Goal: Information Seeking & Learning: Learn about a topic

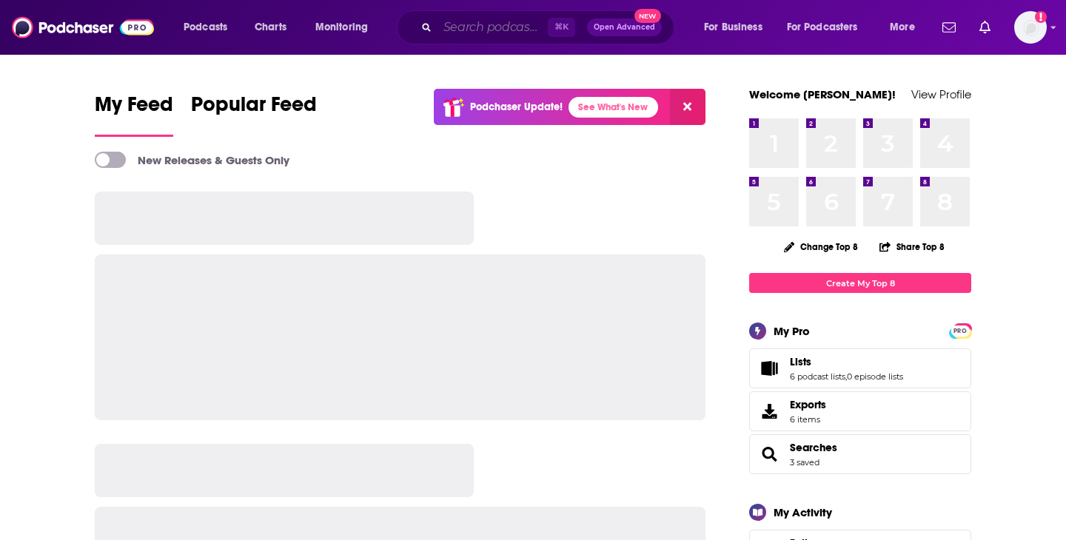
click at [469, 26] on input "Search podcasts, credits, & more..." at bounding box center [492, 28] width 110 height 24
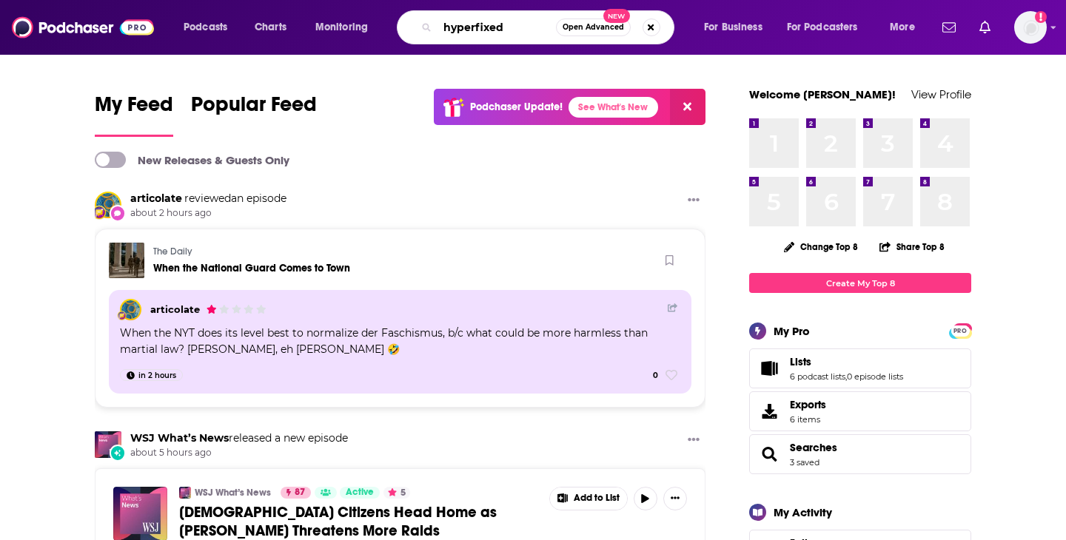
type input "hyperfixed"
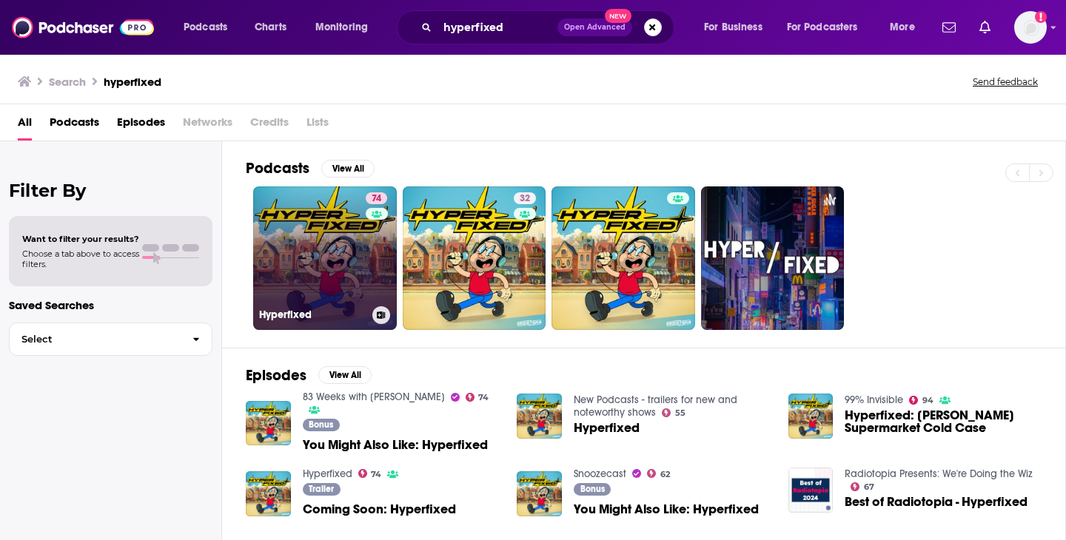
click at [326, 259] on link "74 Hyperfixed" at bounding box center [325, 259] width 144 height 144
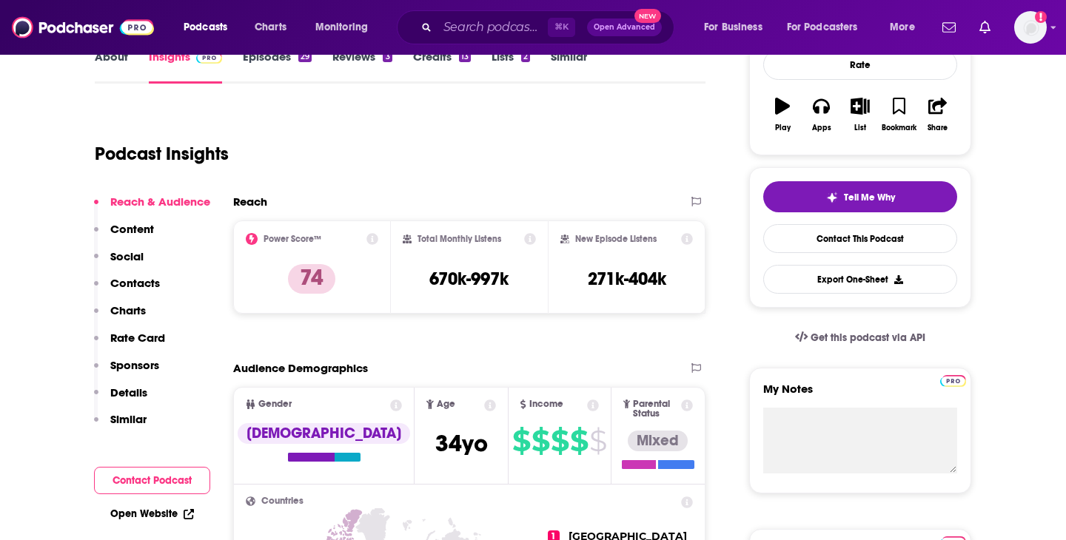
scroll to position [258, 0]
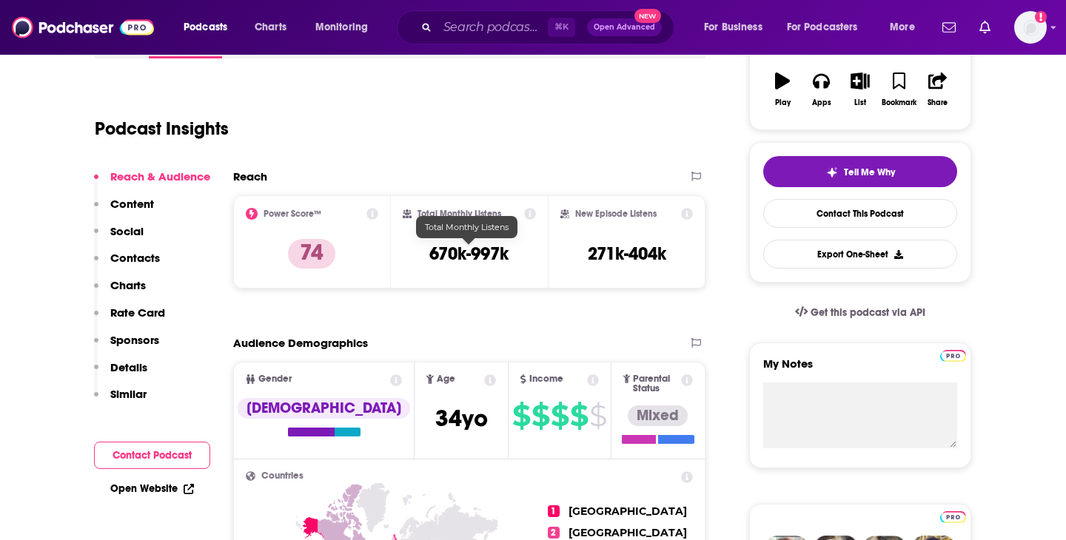
click at [500, 248] on h3 "670k-997k" at bounding box center [468, 254] width 79 height 22
click at [480, 242] on div "Total Monthly Listens 670k-997k" at bounding box center [470, 242] width 134 height 68
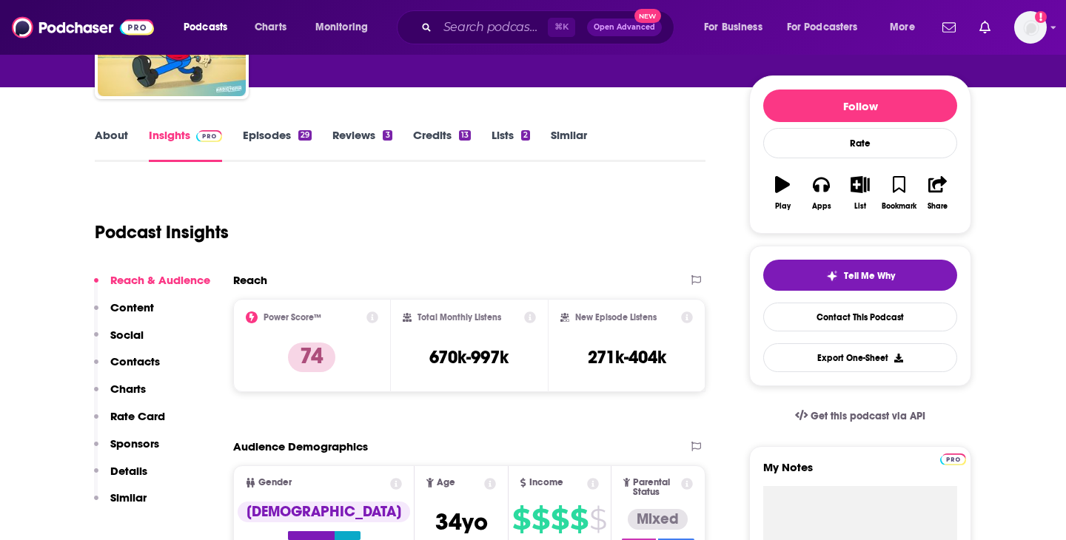
scroll to position [159, 0]
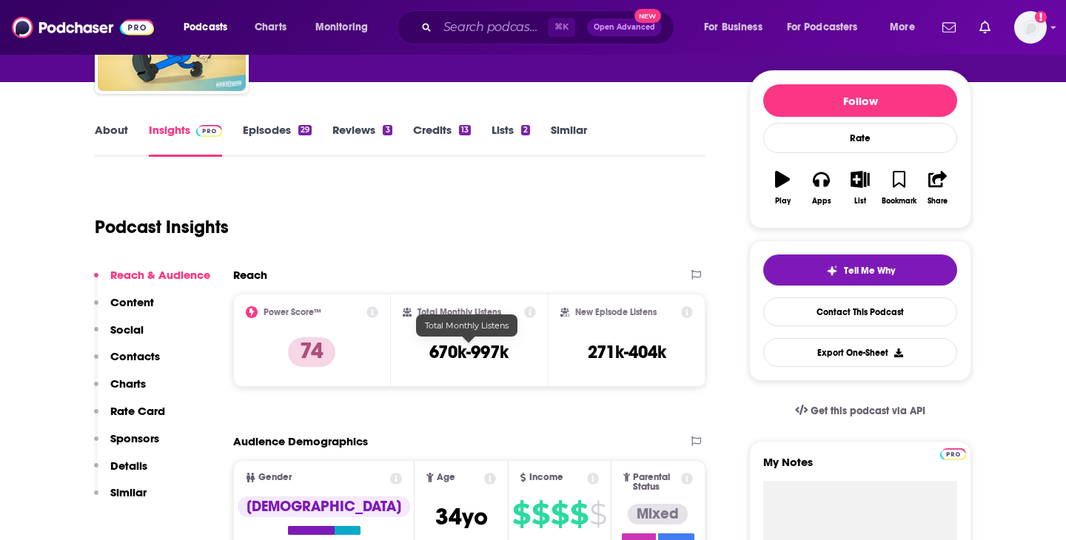
click at [473, 342] on h3 "670k-997k" at bounding box center [468, 352] width 79 height 22
click at [531, 307] on icon at bounding box center [530, 312] width 12 height 12
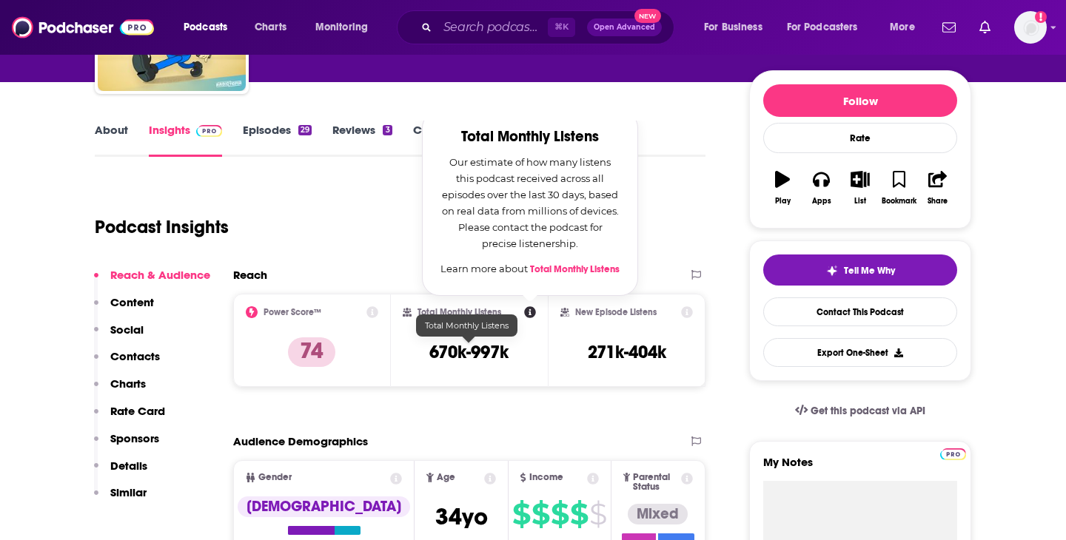
click at [430, 355] on h3 "670k-997k" at bounding box center [468, 352] width 79 height 22
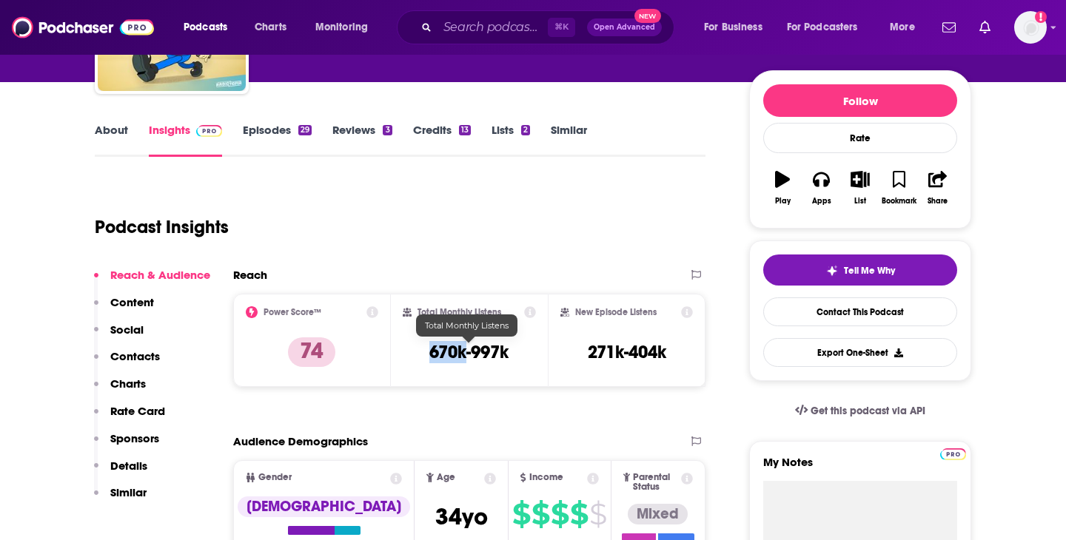
click at [430, 355] on h3 "670k-997k" at bounding box center [468, 352] width 79 height 22
copy div "670k-997k"
click at [255, 131] on link "Episodes 29" at bounding box center [277, 140] width 69 height 34
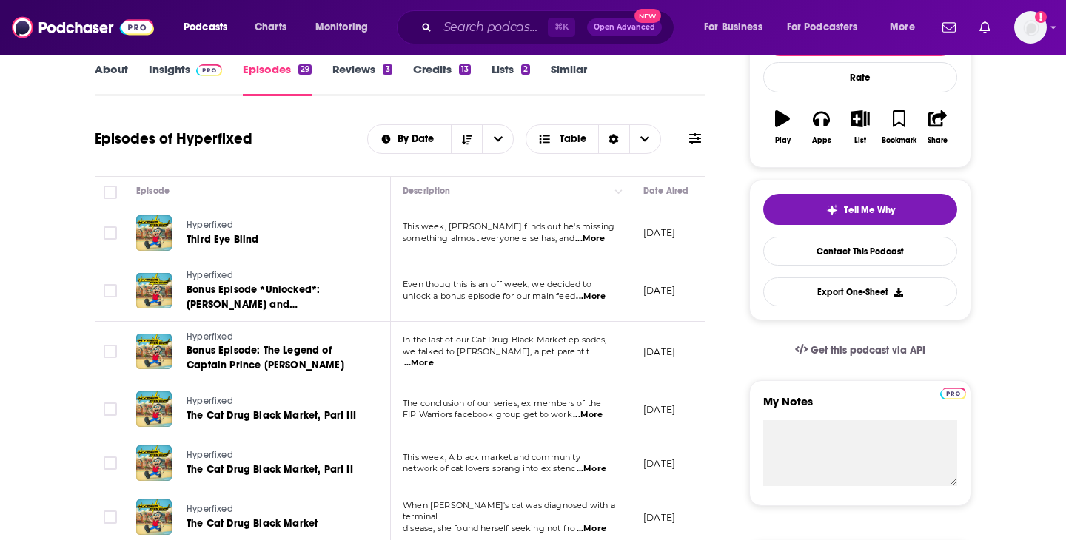
scroll to position [221, 0]
click at [101, 69] on link "About" at bounding box center [111, 78] width 33 height 34
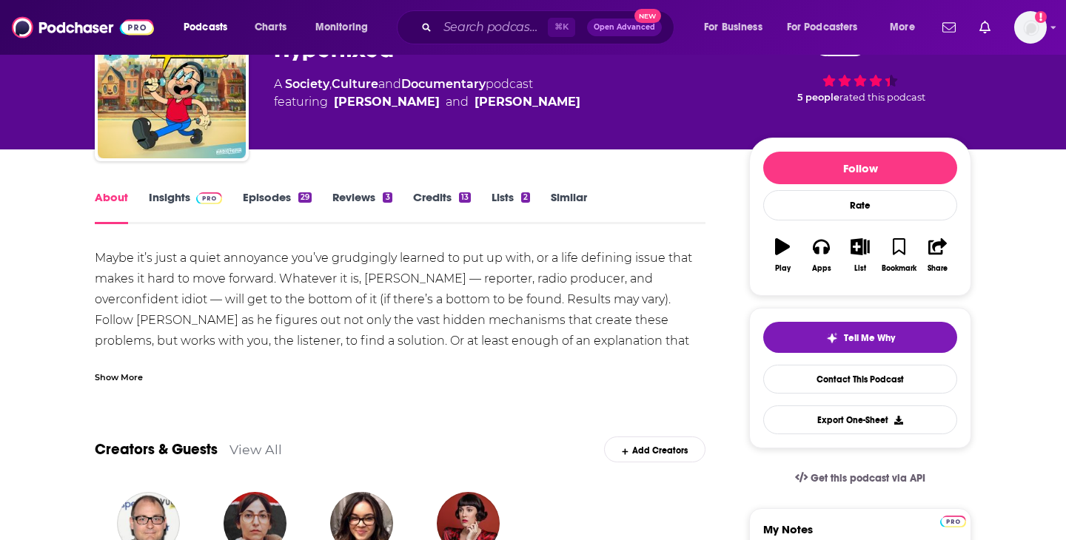
scroll to position [51, 0]
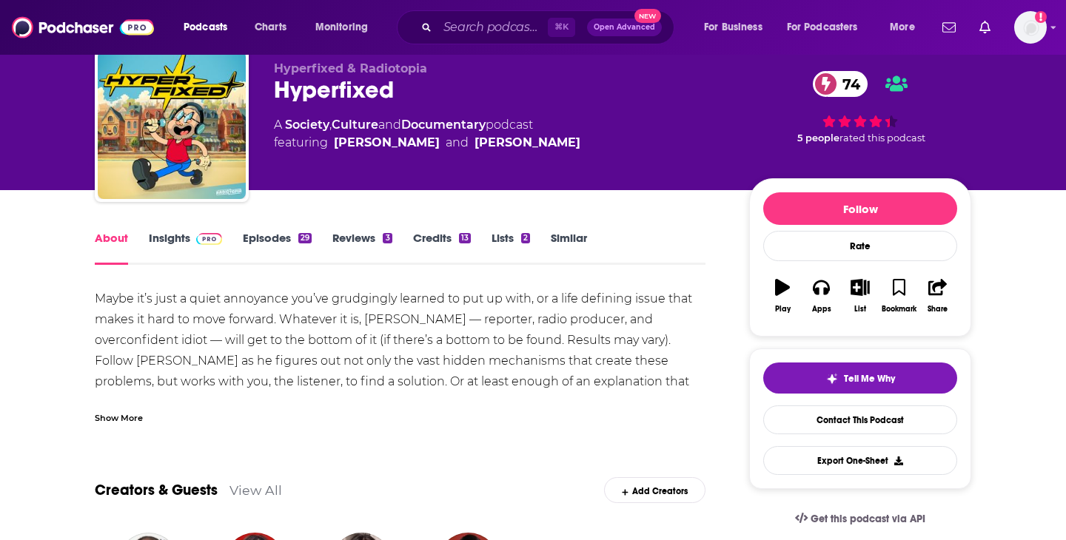
click at [167, 240] on link "Insights" at bounding box center [185, 248] width 73 height 34
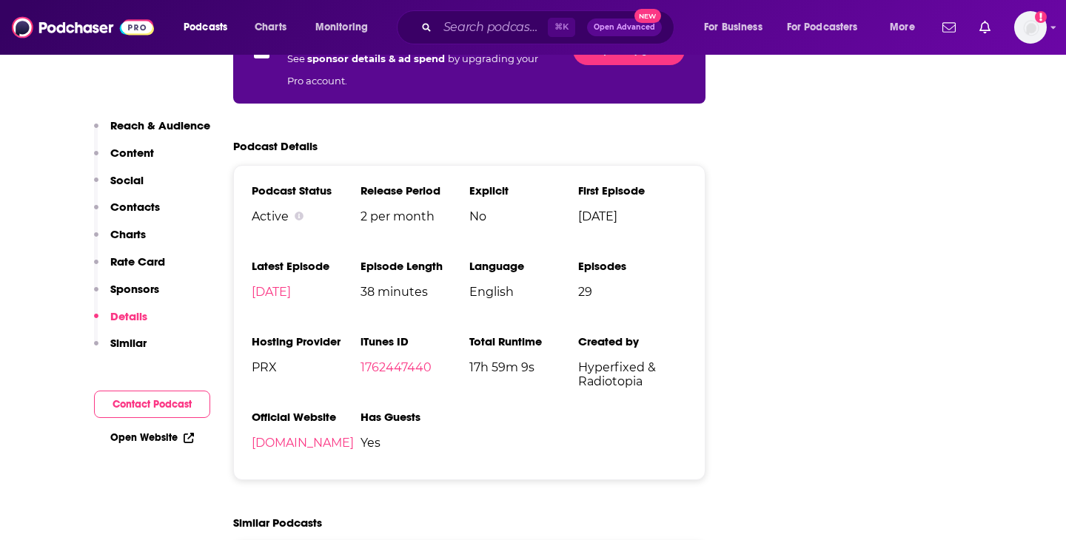
scroll to position [2661, 0]
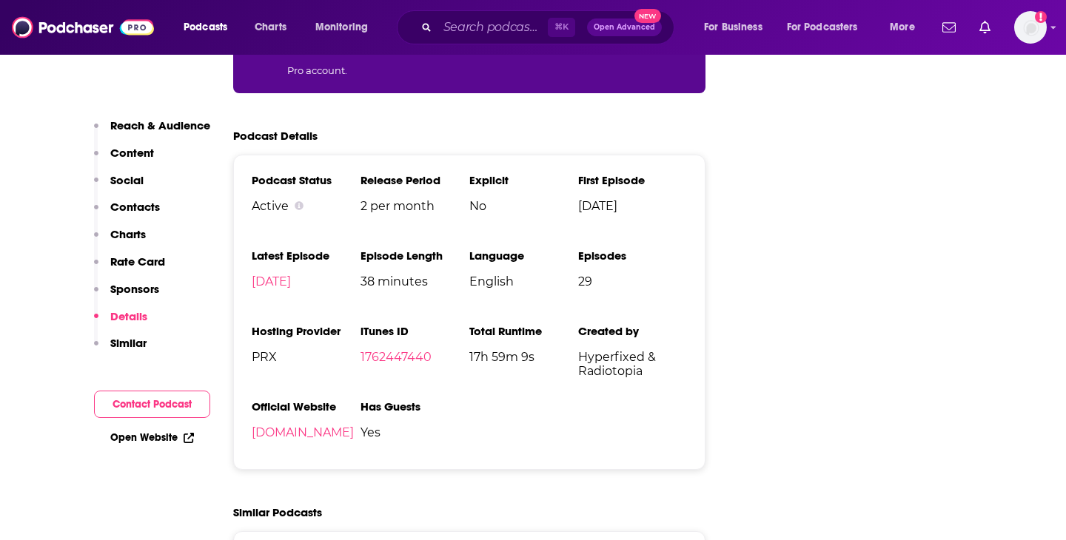
click at [488, 275] on span "English" at bounding box center [523, 282] width 109 height 14
click at [493, 350] on span "17h 59m 9s" at bounding box center [523, 357] width 109 height 14
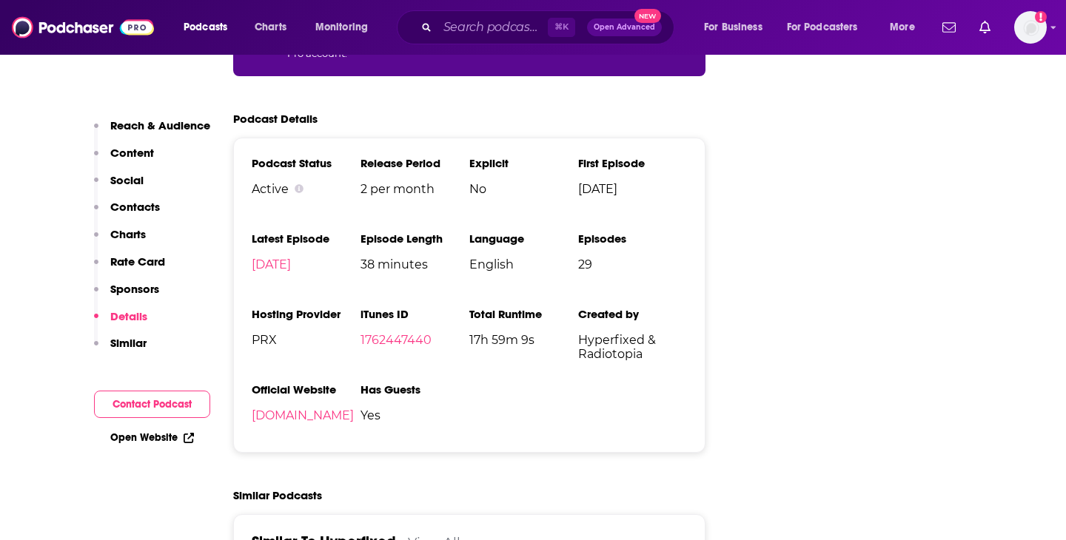
scroll to position [2680, 0]
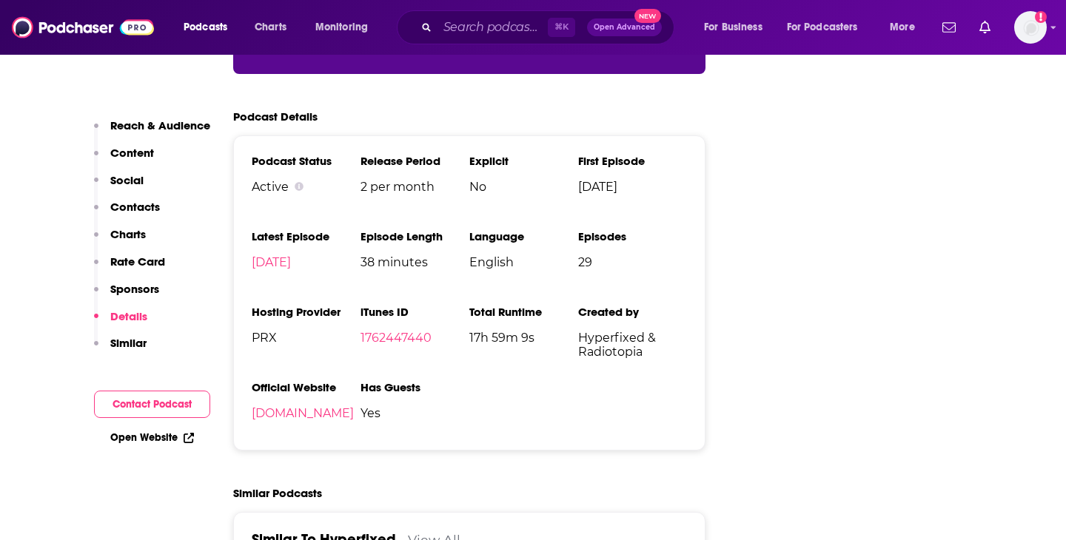
click at [491, 331] on span "17h 59m 9s" at bounding box center [523, 338] width 109 height 14
click at [494, 305] on li "Total Runtime 17h 59m 9s" at bounding box center [523, 343] width 109 height 76
click at [608, 331] on span "Hyperfixed & Radiotopia" at bounding box center [632, 345] width 109 height 28
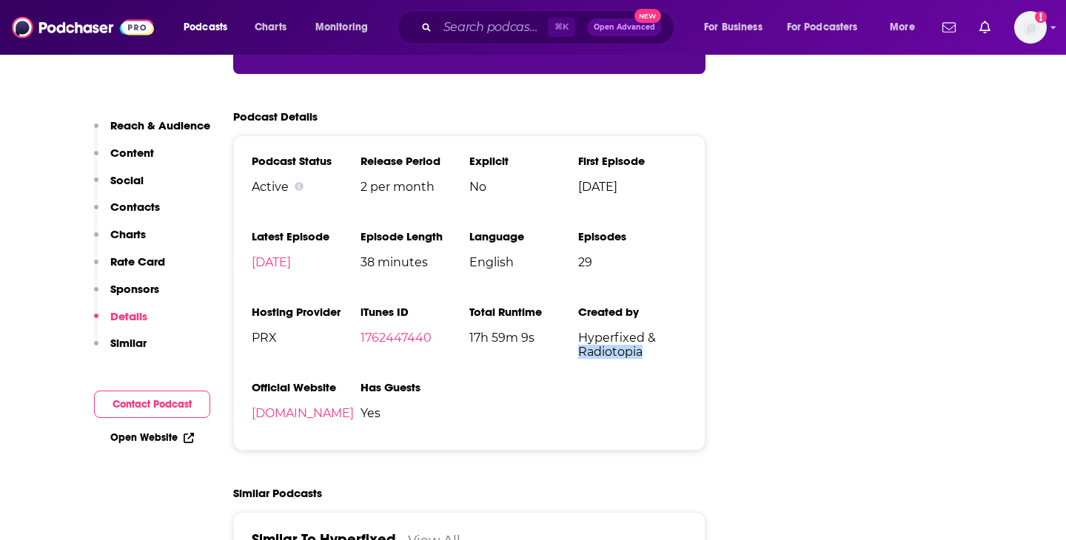
click at [608, 331] on span "Hyperfixed & Radiotopia" at bounding box center [632, 345] width 109 height 28
click at [579, 331] on span "Hyperfixed & Radiotopia" at bounding box center [632, 345] width 109 height 28
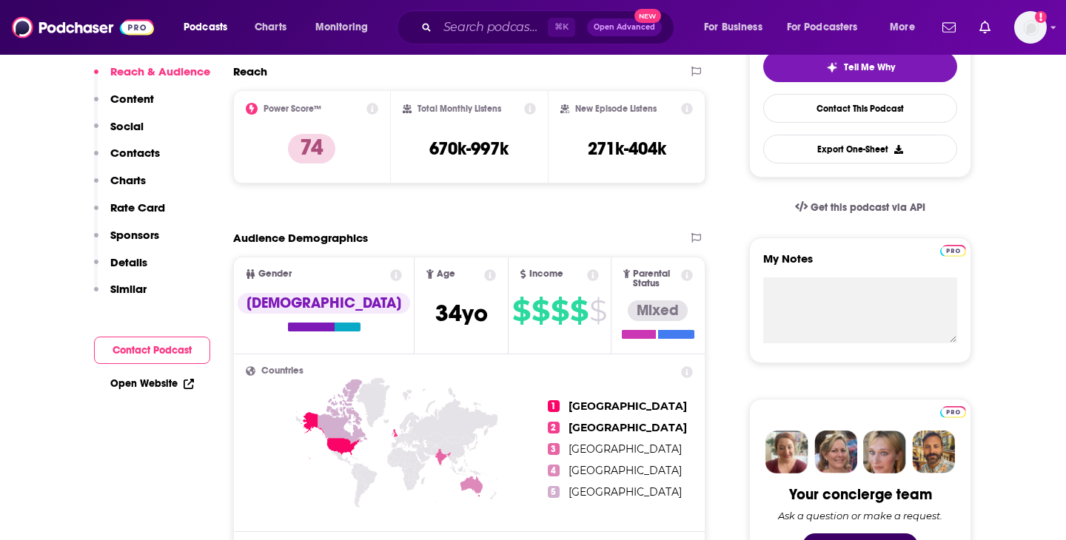
scroll to position [0, 0]
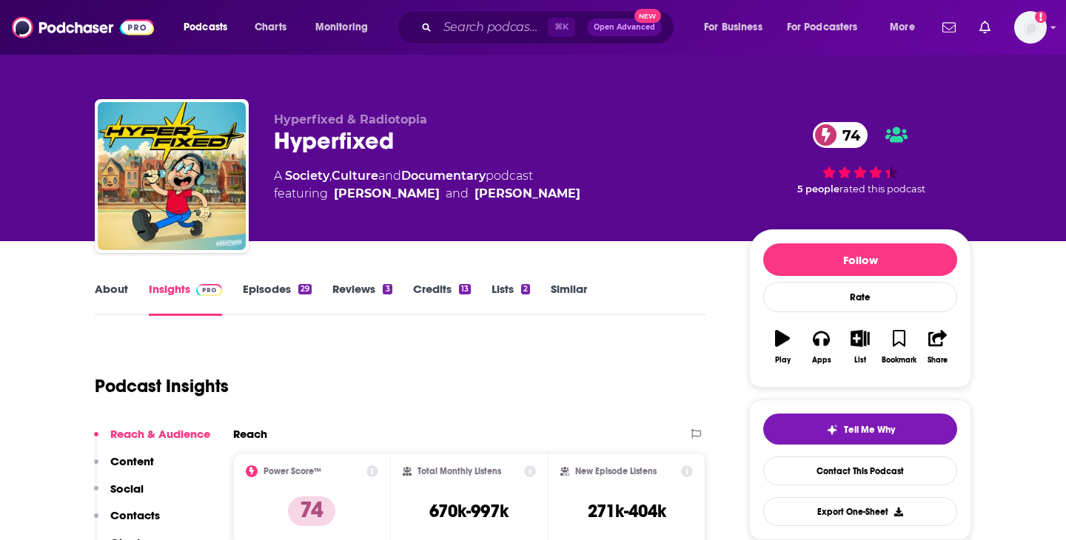
click at [244, 298] on link "Episodes 29" at bounding box center [277, 299] width 69 height 34
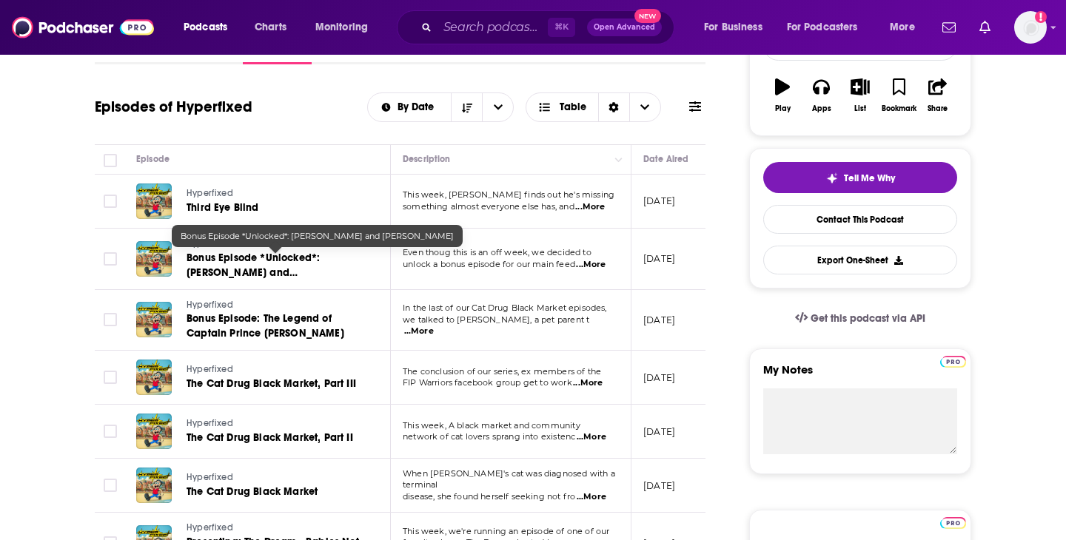
scroll to position [318, 0]
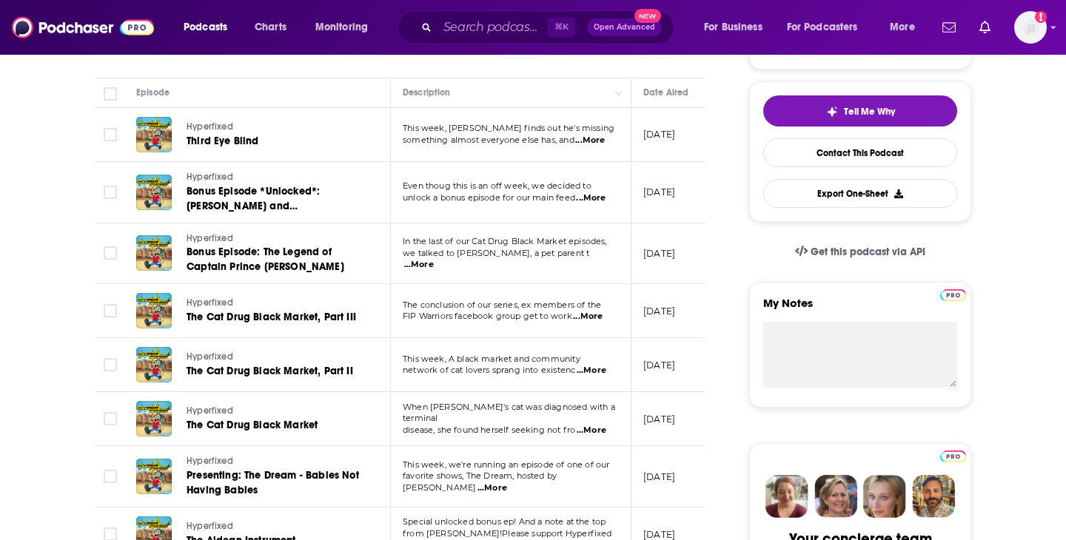
click at [605, 141] on span "...More" at bounding box center [590, 141] width 30 height 12
click at [343, 138] on link "Third Eye Blind" at bounding box center [275, 141] width 176 height 15
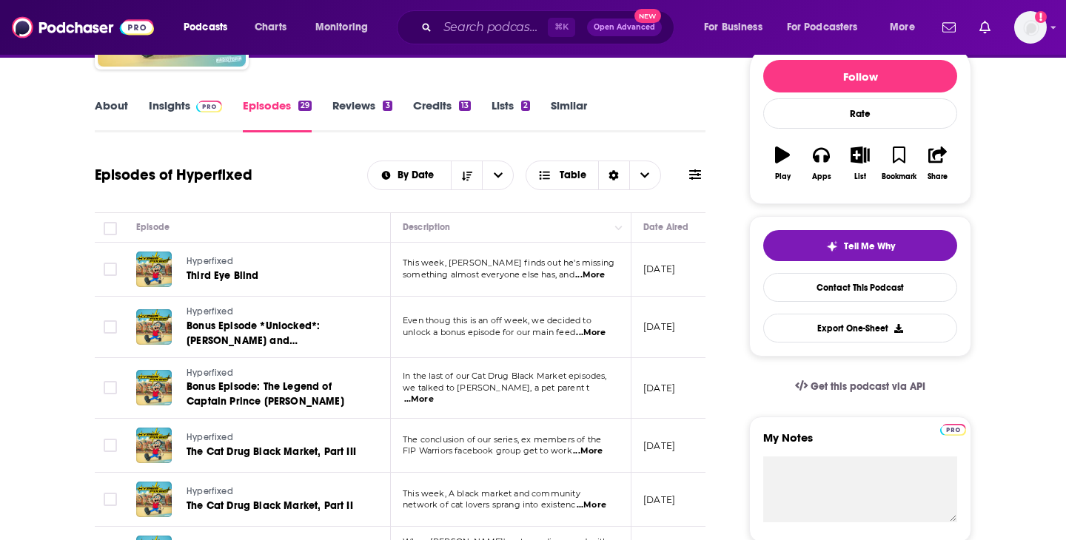
scroll to position [201, 0]
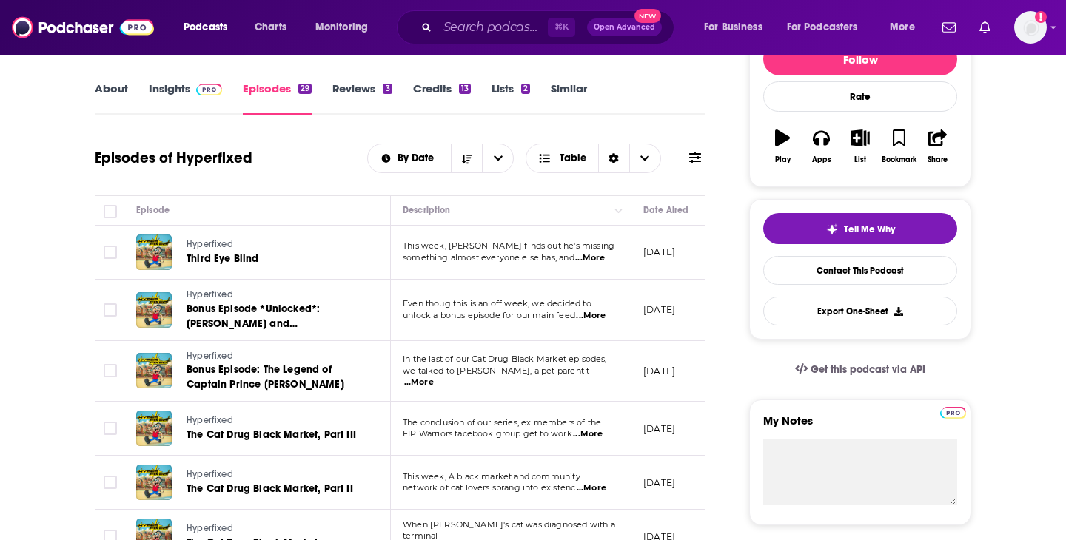
click at [603, 318] on span "...More" at bounding box center [591, 316] width 30 height 12
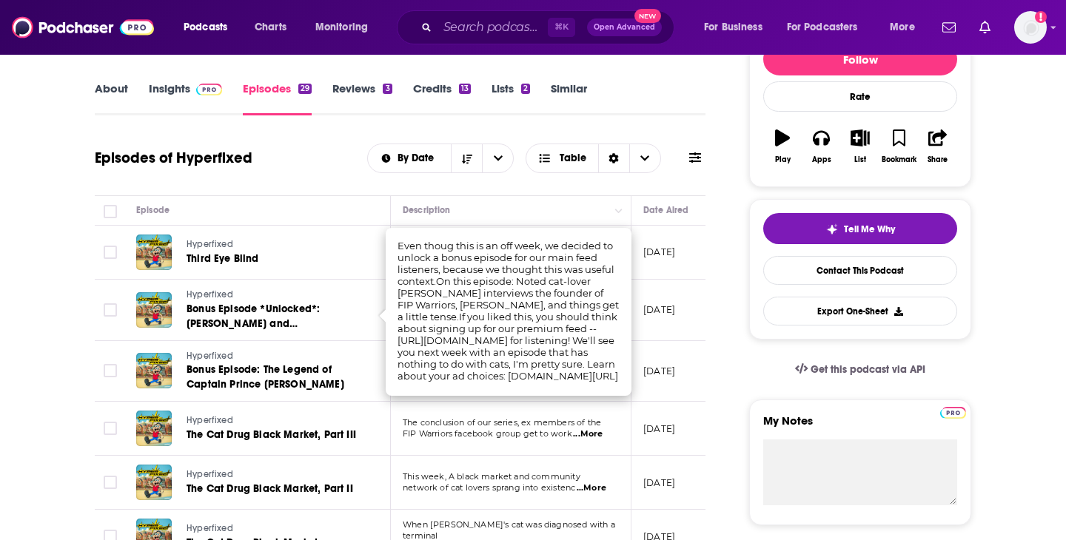
click at [297, 191] on div "Episodes of Hyperfixed By Date Table" at bounding box center [400, 167] width 611 height 57
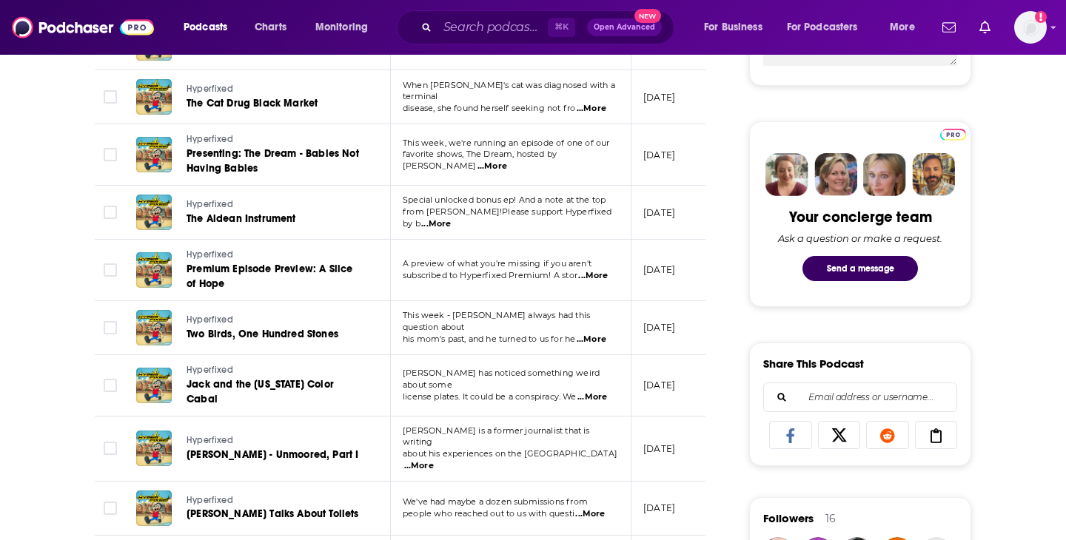
scroll to position [640, 0]
click at [507, 164] on span "...More" at bounding box center [492, 167] width 30 height 12
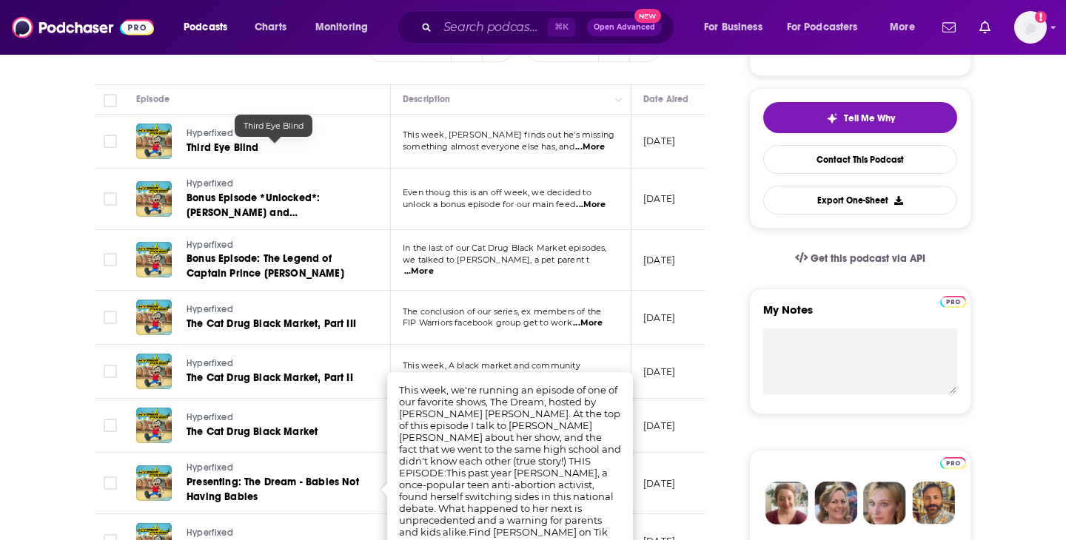
scroll to position [295, 0]
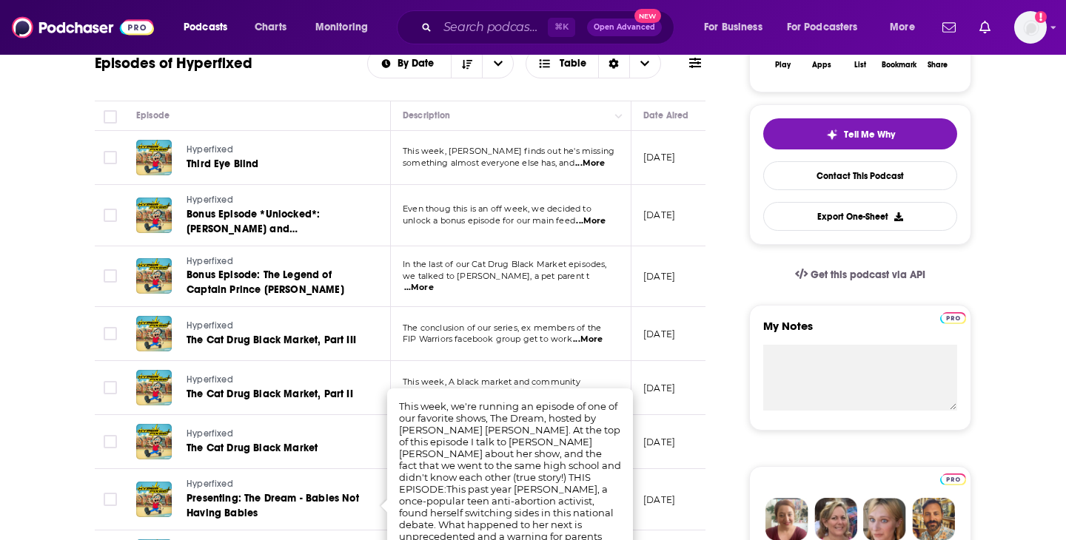
click at [592, 218] on span "...More" at bounding box center [591, 221] width 30 height 12
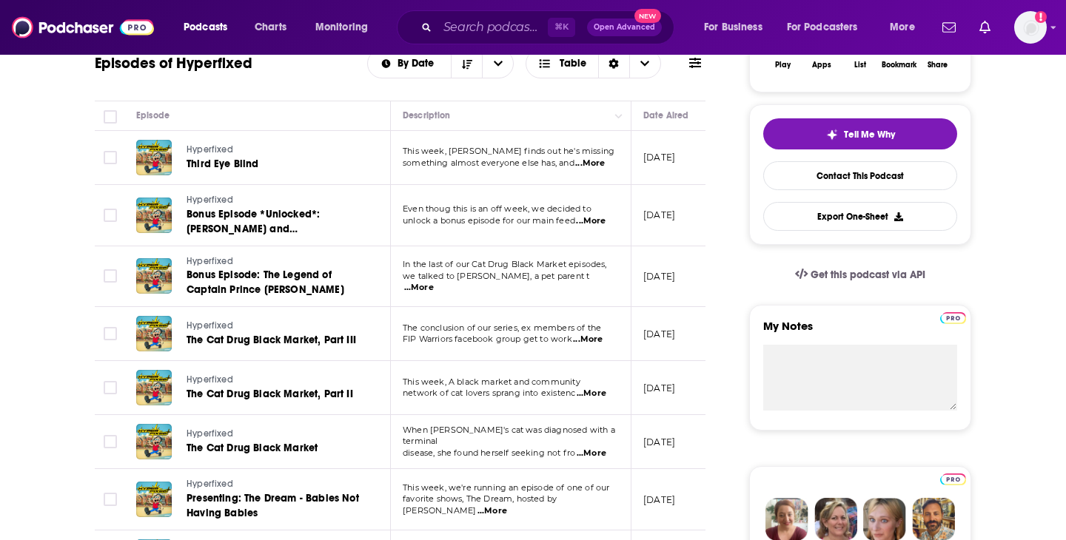
scroll to position [314, 0]
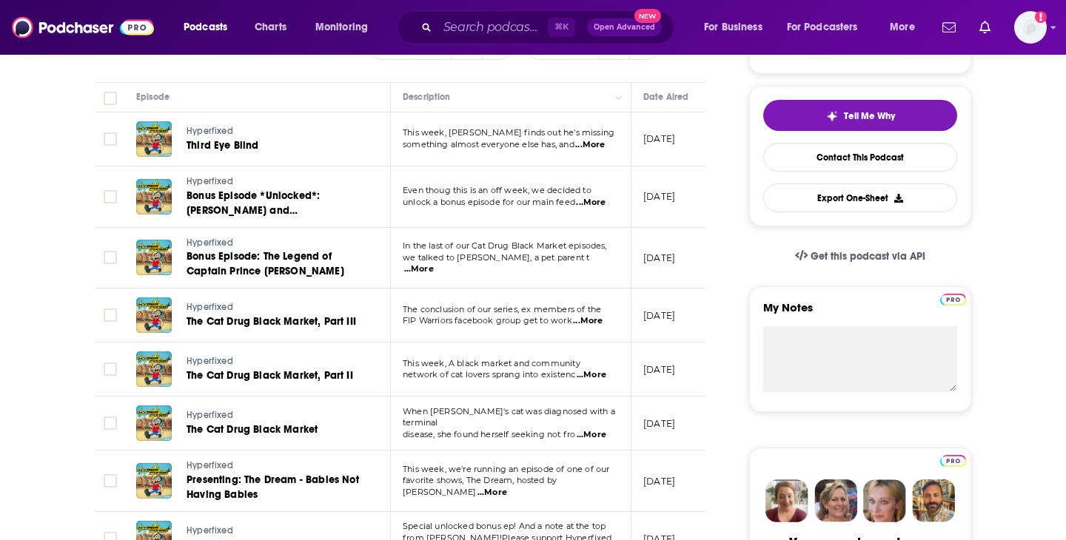
click at [434, 264] on span "...More" at bounding box center [419, 270] width 30 height 12
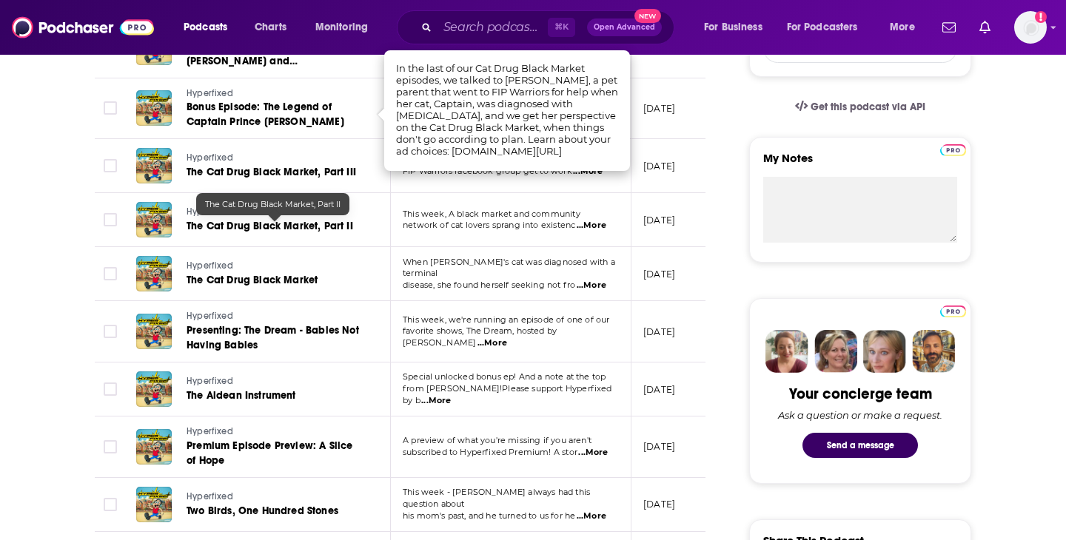
scroll to position [469, 0]
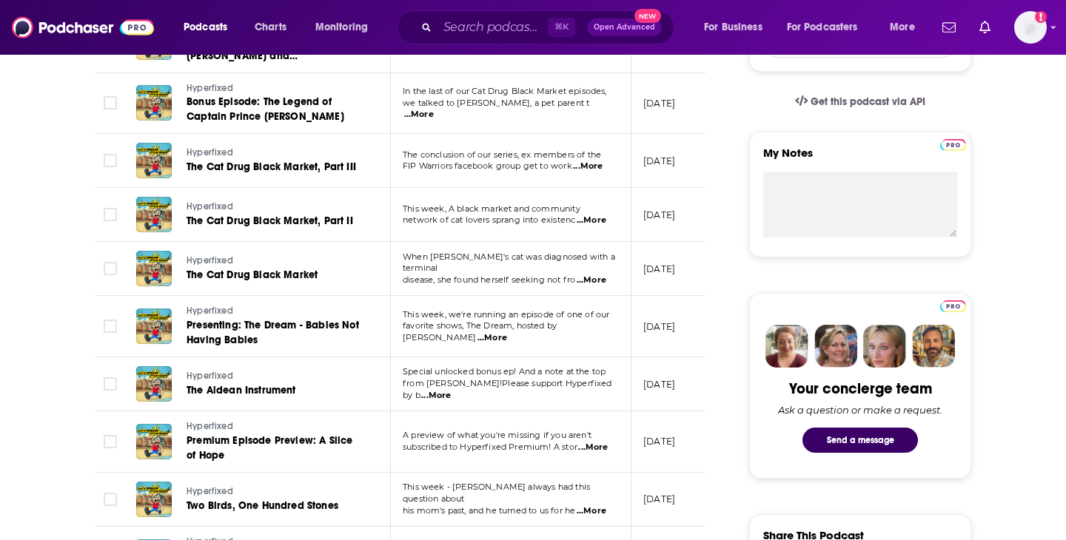
click at [602, 224] on span "...More" at bounding box center [592, 221] width 30 height 12
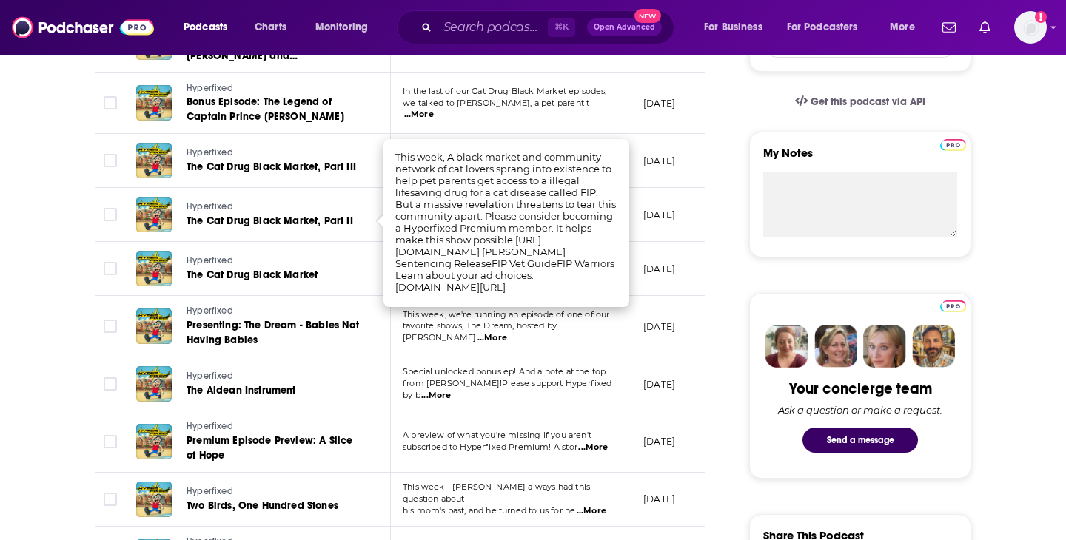
click at [343, 255] on link "Hyperfixed" at bounding box center [275, 261] width 176 height 13
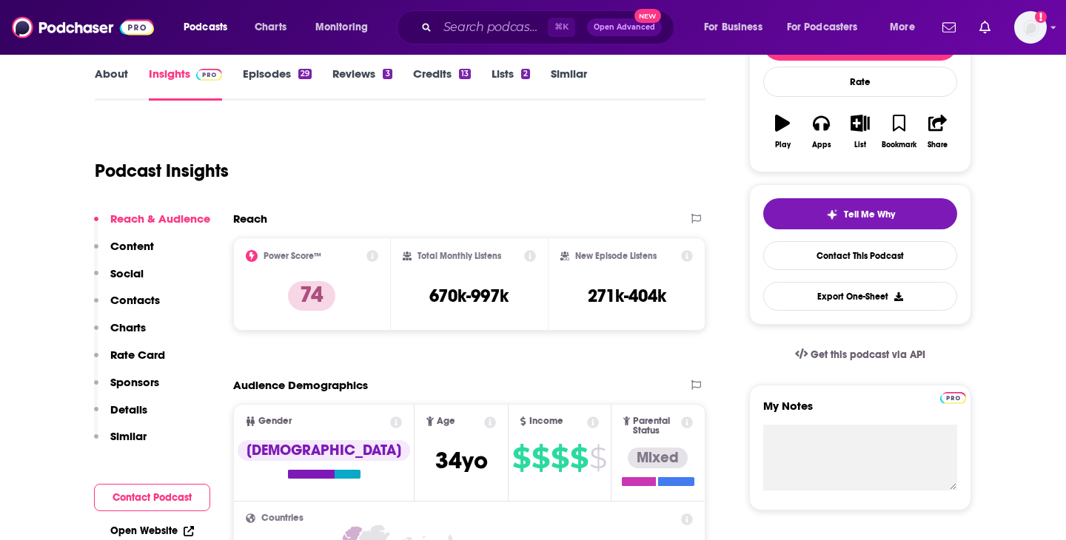
scroll to position [206, 0]
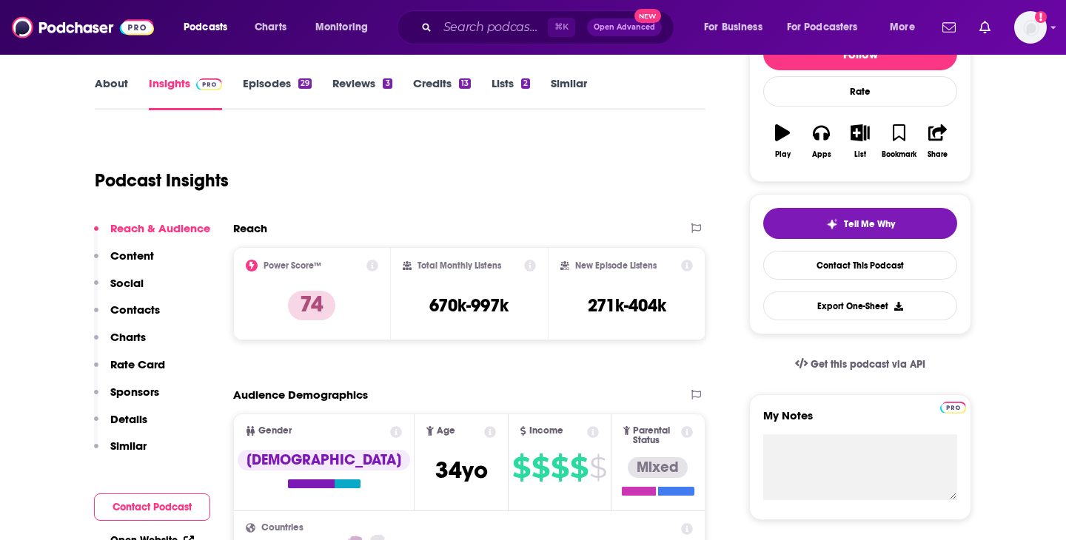
click at [277, 85] on link "Episodes 29" at bounding box center [277, 93] width 69 height 34
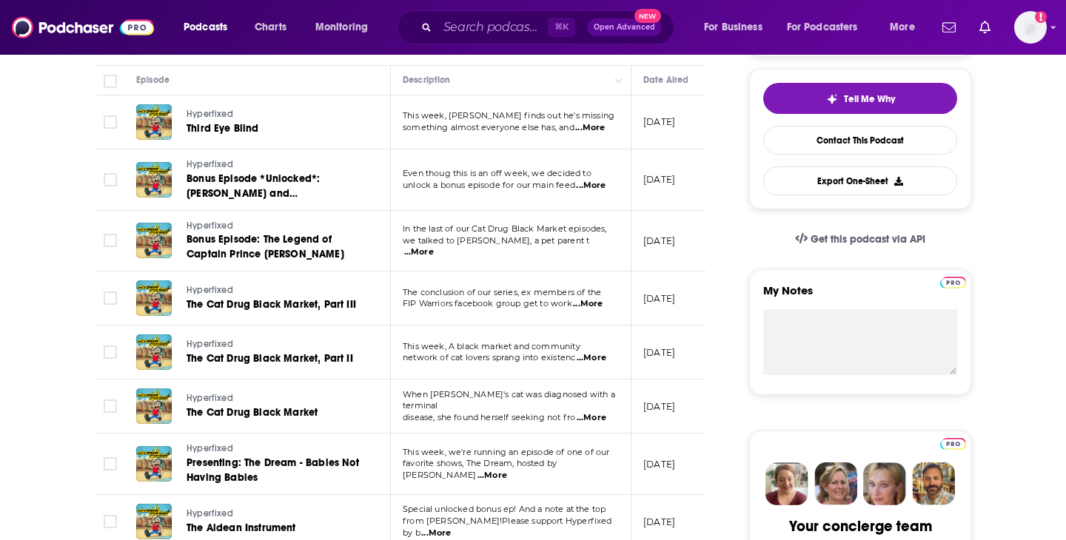
scroll to position [306, 0]
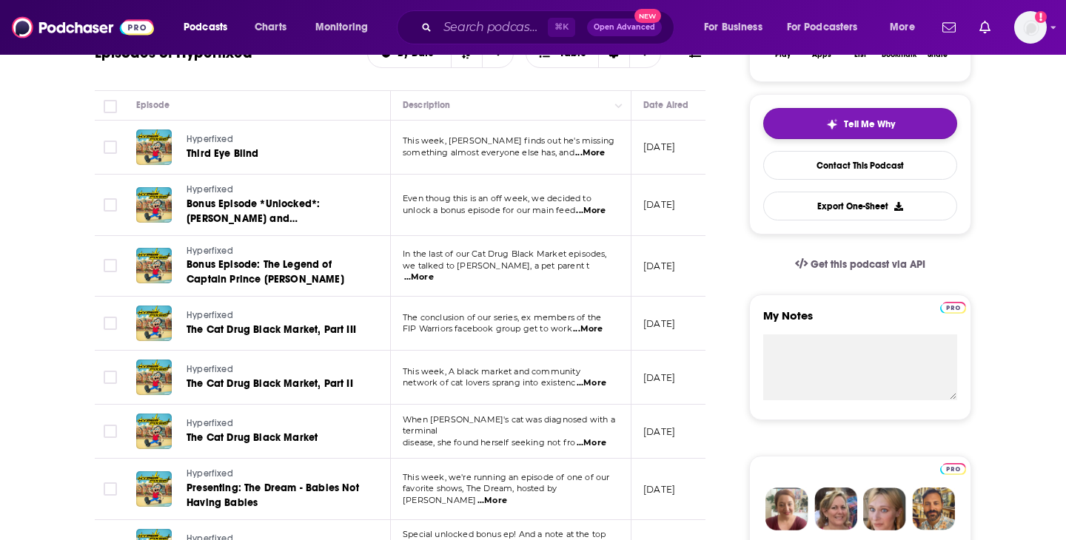
click at [886, 117] on button "Tell Me Why" at bounding box center [860, 123] width 194 height 31
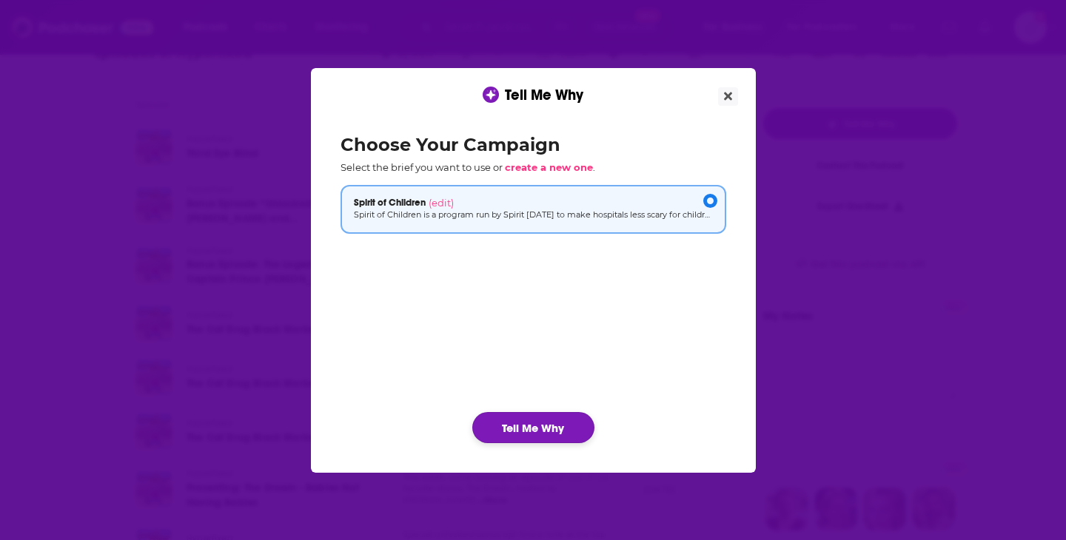
click at [527, 425] on button "Tell Me Why" at bounding box center [533, 427] width 122 height 31
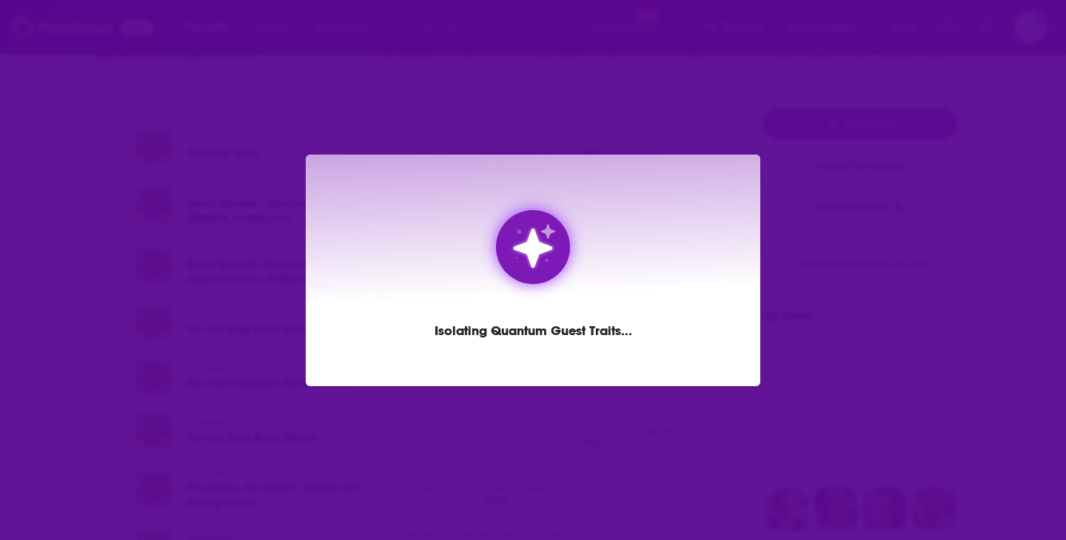
click at [544, 221] on div "Dialog" at bounding box center [533, 247] width 74 height 74
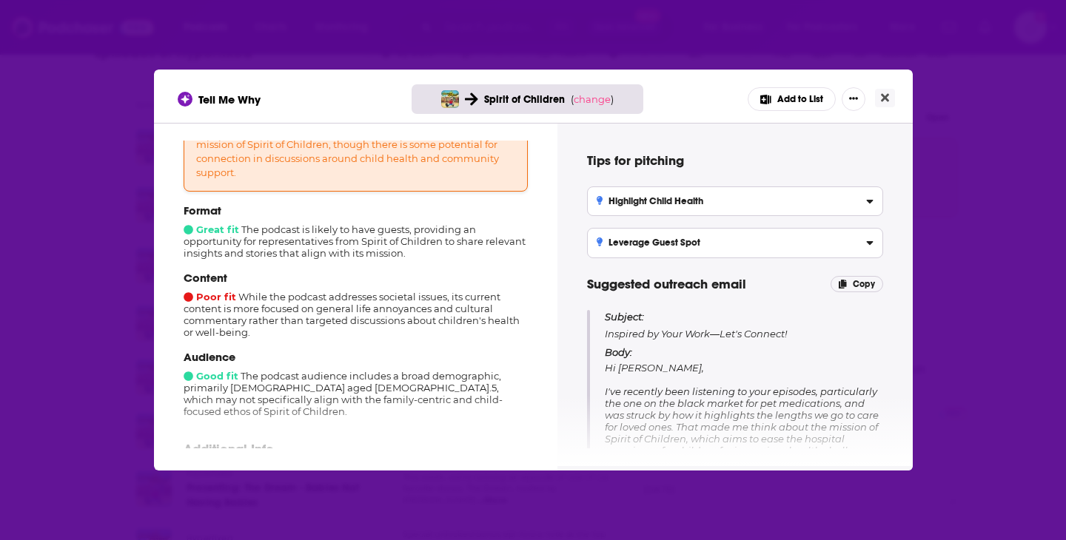
scroll to position [178, 0]
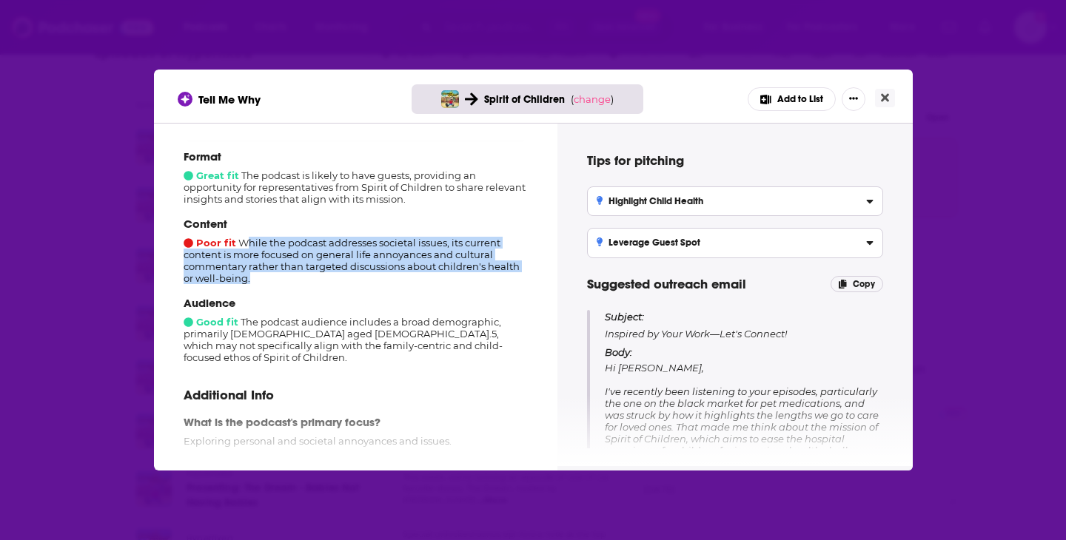
drag, startPoint x: 358, startPoint y: 278, endPoint x: 249, endPoint y: 251, distance: 111.5
click at [249, 251] on div "Content Poor fit While the podcast addresses societal issues, its current conte…" at bounding box center [356, 250] width 344 height 67
drag, startPoint x: 241, startPoint y: 246, endPoint x: 248, endPoint y: 266, distance: 21.3
click at [248, 266] on div "Content Poor fit While the podcast addresses societal issues, its current conte…" at bounding box center [356, 250] width 344 height 67
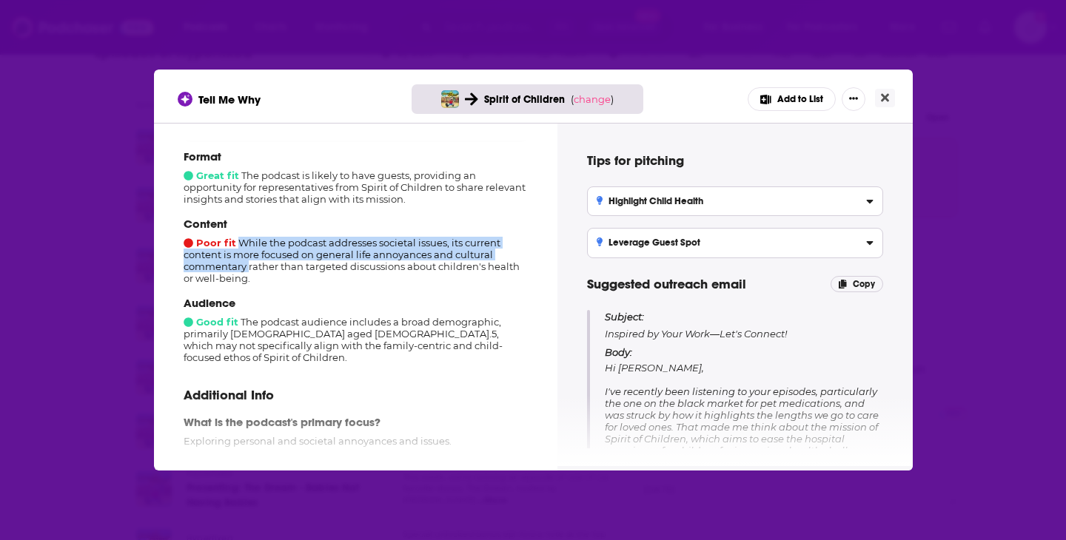
copy div "While the podcast addresses societal issues, its current content is more focuse…"
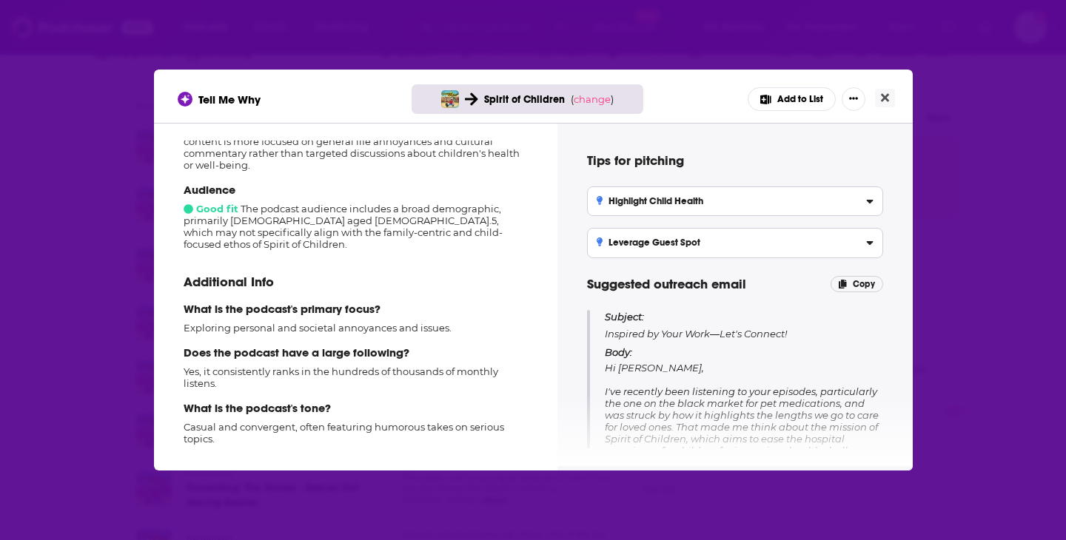
click at [747, 115] on div "Tell Me Why Spirit of Children ( change ) Add to List" at bounding box center [533, 96] width 759 height 53
click at [637, 35] on div "Tell Me Why Spirit of Children ( change ) Add to List How well does this podcas…" at bounding box center [533, 270] width 1066 height 540
click at [429, 81] on div "Tell Me Why Spirit of Children ( change ) Add to List" at bounding box center [533, 96] width 759 height 53
click at [883, 98] on icon "Close" at bounding box center [885, 98] width 8 height 8
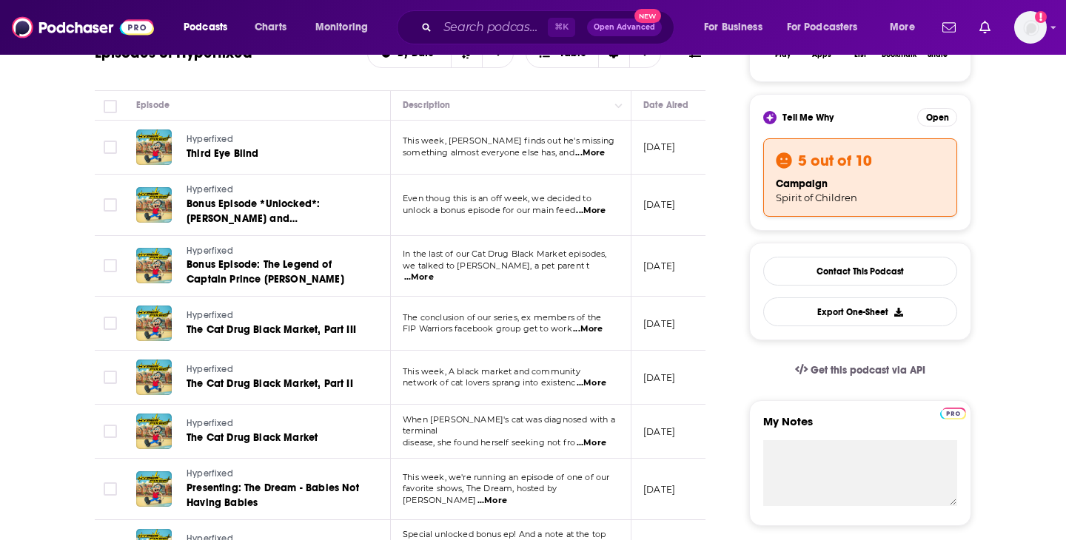
scroll to position [486, 0]
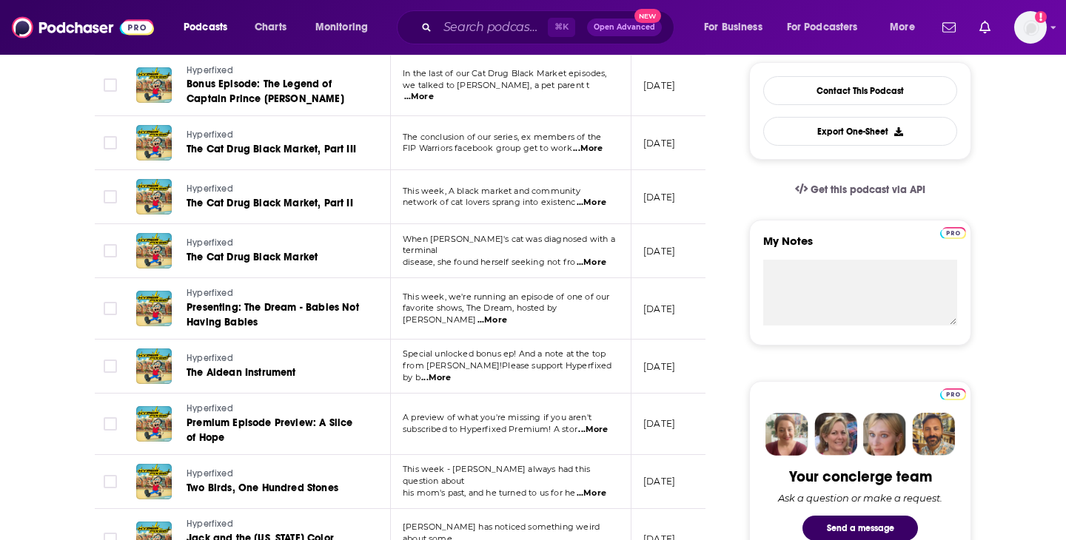
click at [507, 318] on span "...More" at bounding box center [492, 321] width 30 height 12
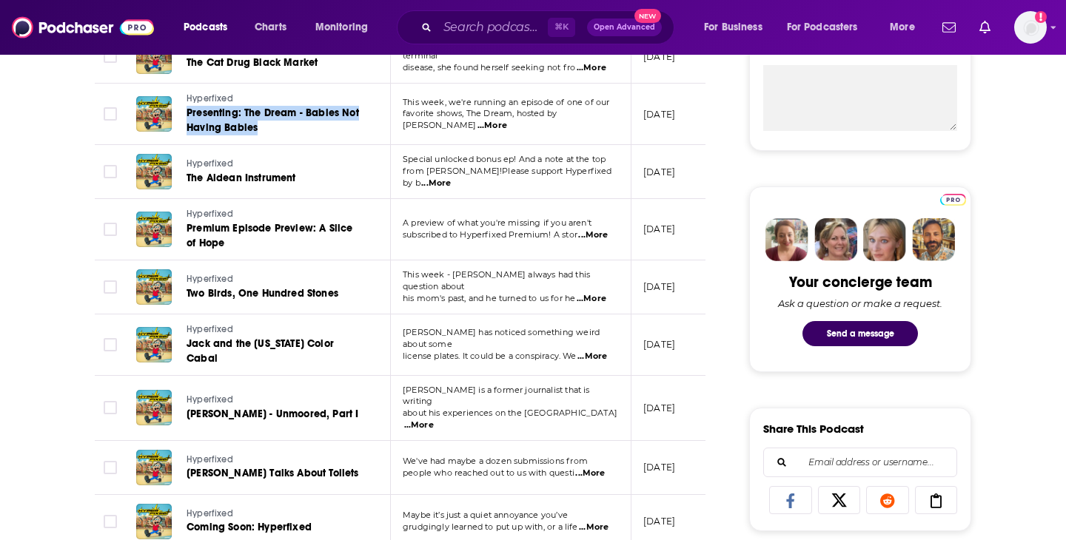
scroll to position [688, 0]
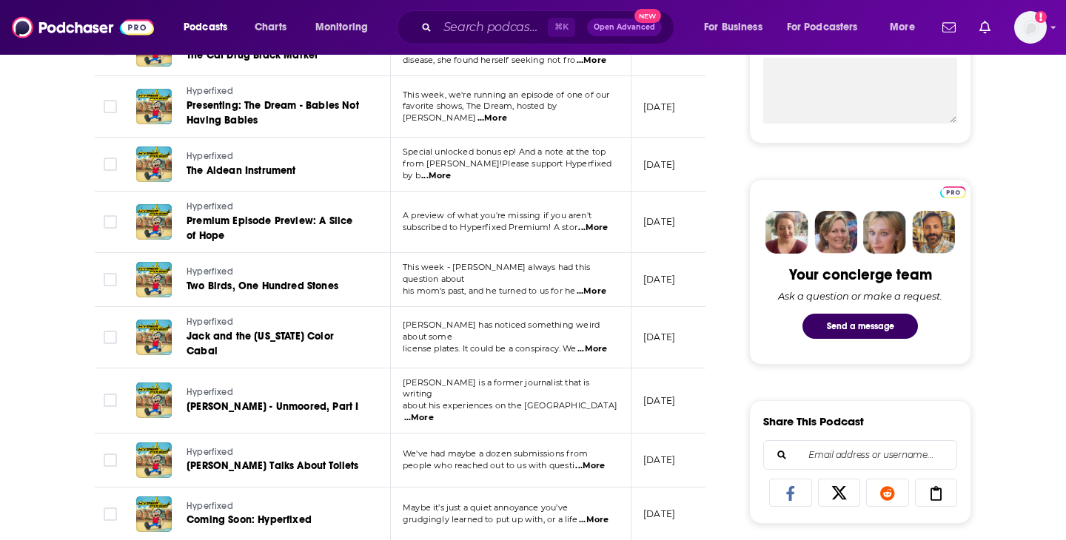
click at [597, 289] on span "...More" at bounding box center [592, 292] width 30 height 12
click at [597, 343] on span "...More" at bounding box center [592, 349] width 30 height 12
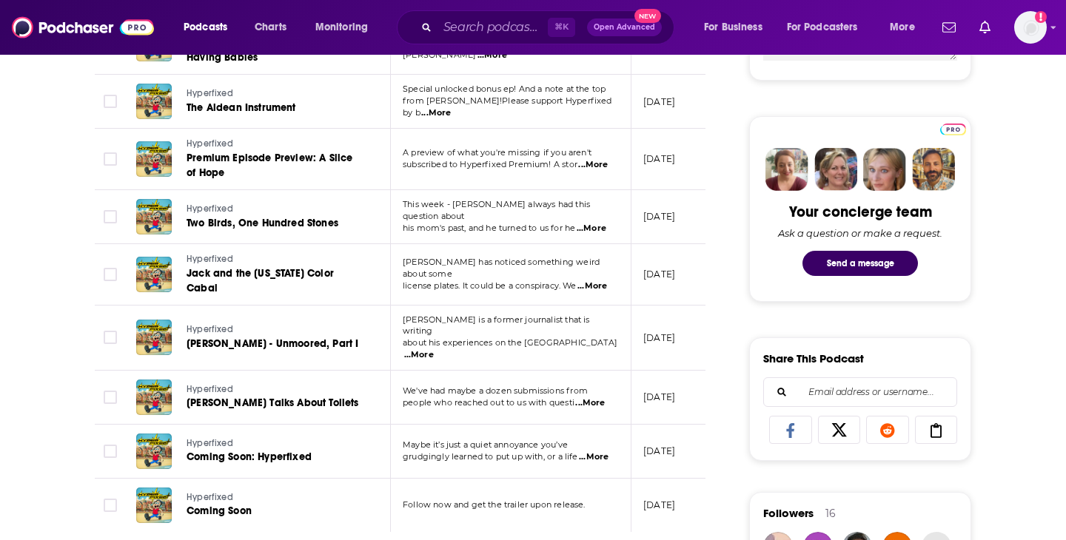
click at [434, 349] on span "...More" at bounding box center [419, 355] width 30 height 12
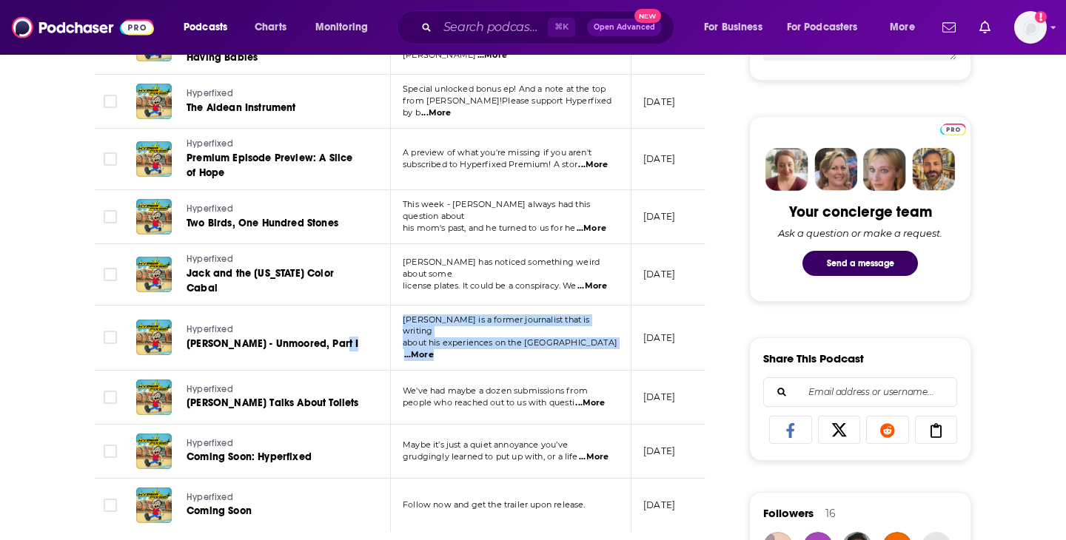
drag, startPoint x: 584, startPoint y: 346, endPoint x: 339, endPoint y: 348, distance: 245.0
click at [339, 348] on tr "Hyperfixed [PERSON_NAME] - Unmoored, Part I [PERSON_NAME] is a former journalis…" at bounding box center [610, 338] width 1030 height 65
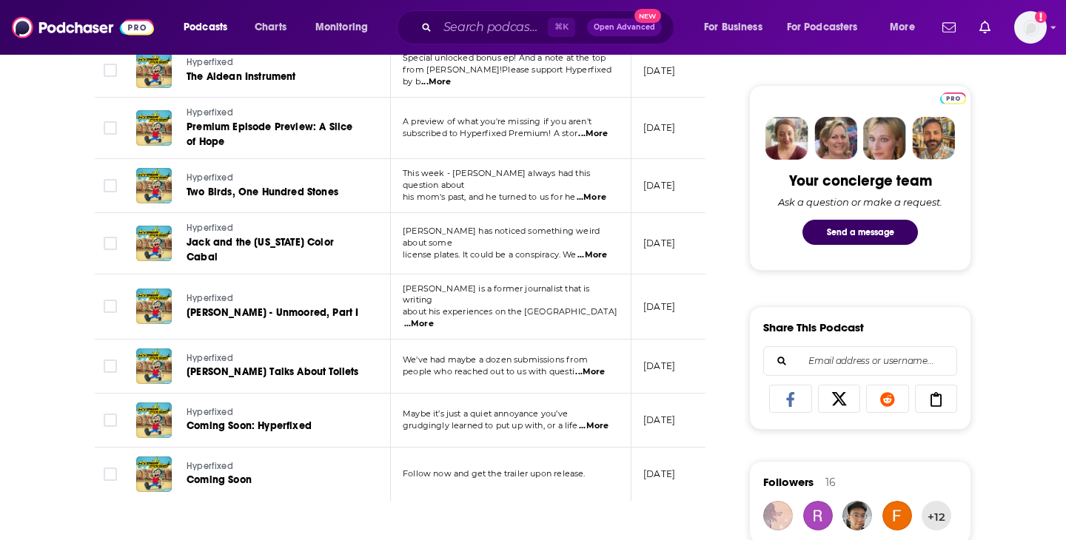
click at [594, 366] on span "...More" at bounding box center [590, 372] width 30 height 12
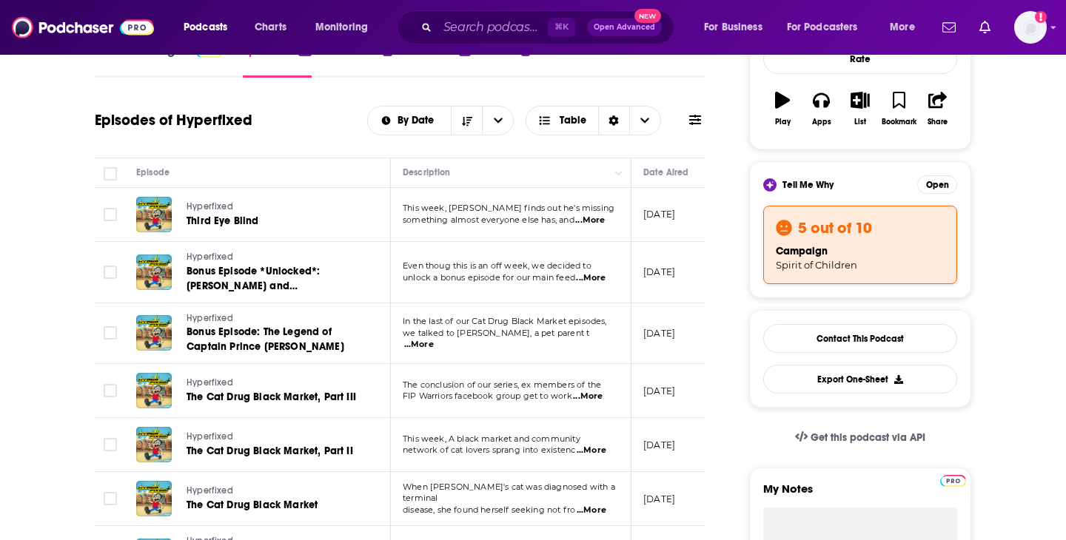
scroll to position [76, 0]
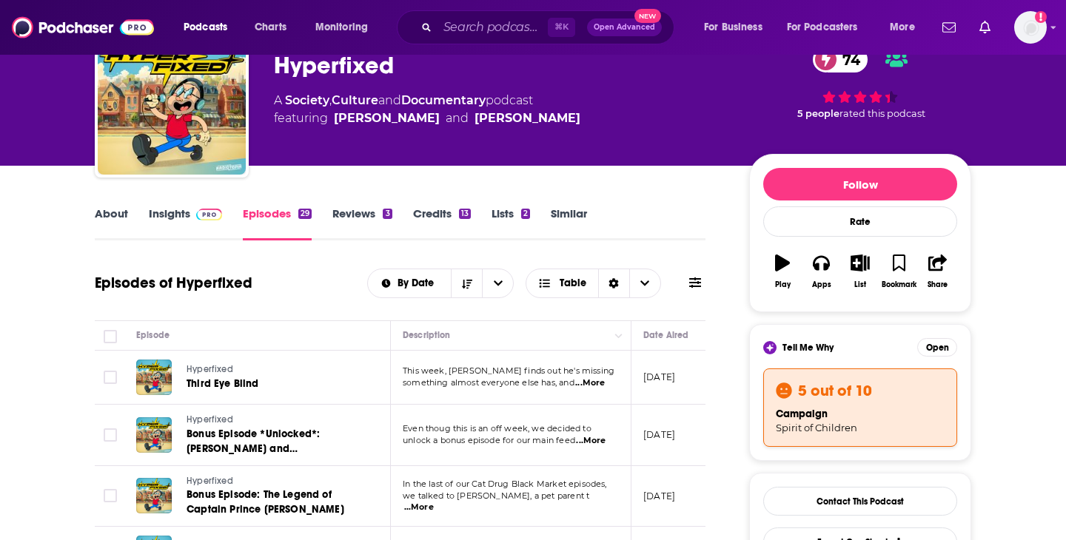
click at [104, 221] on link "About" at bounding box center [111, 224] width 33 height 34
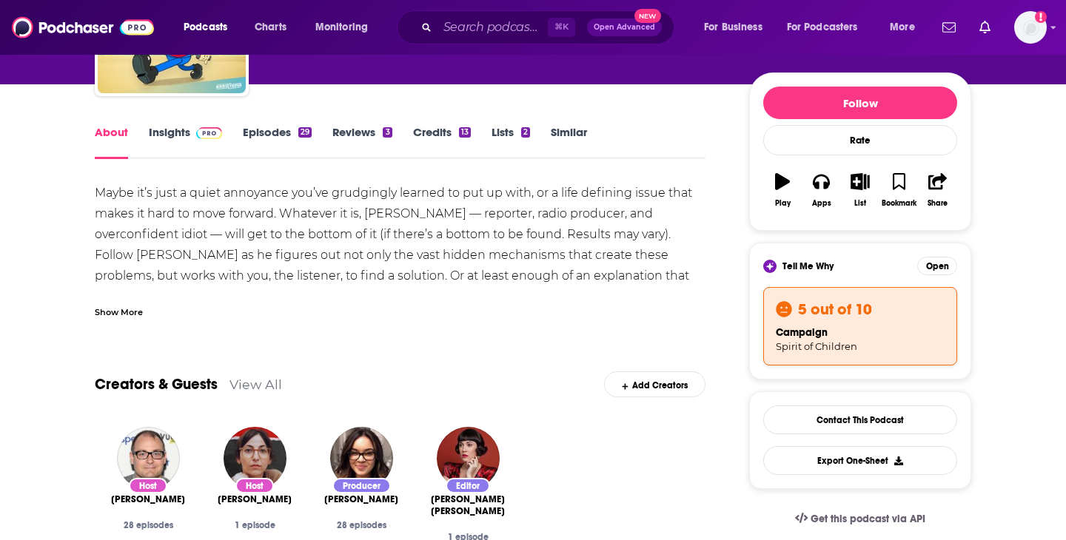
scroll to position [95, 0]
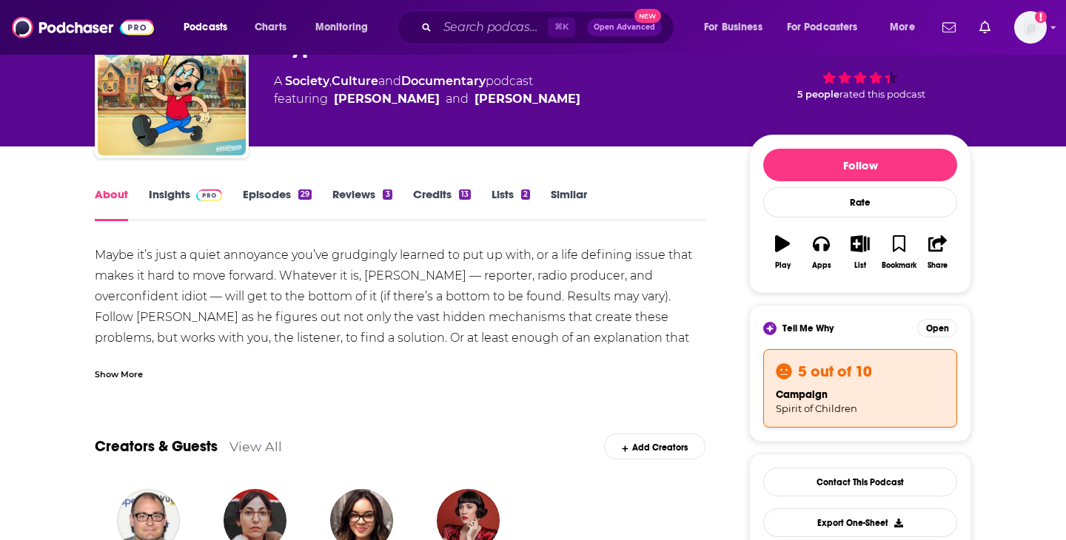
click at [181, 196] on link "Insights" at bounding box center [185, 204] width 73 height 34
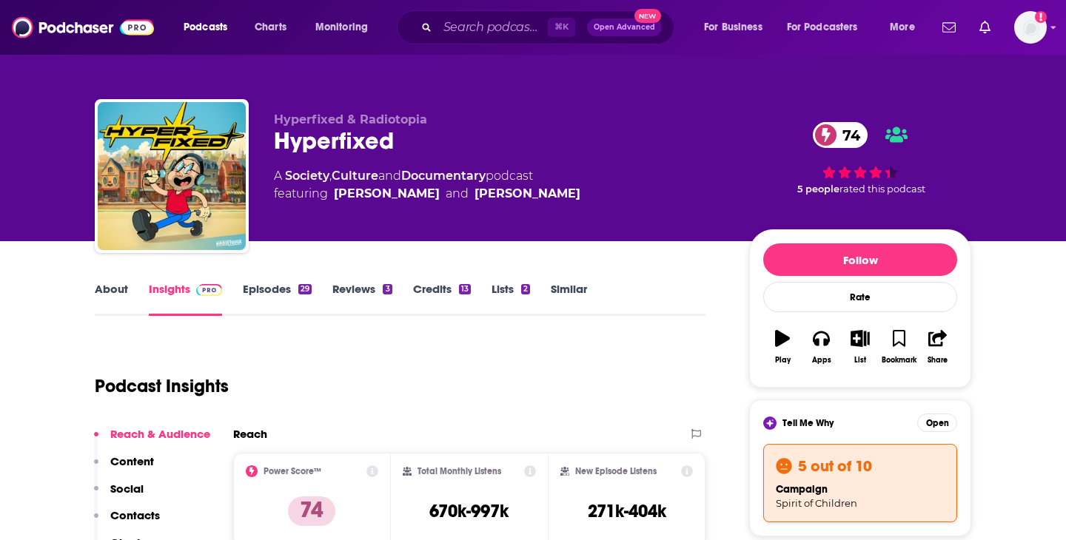
click at [289, 289] on link "Episodes 29" at bounding box center [277, 299] width 69 height 34
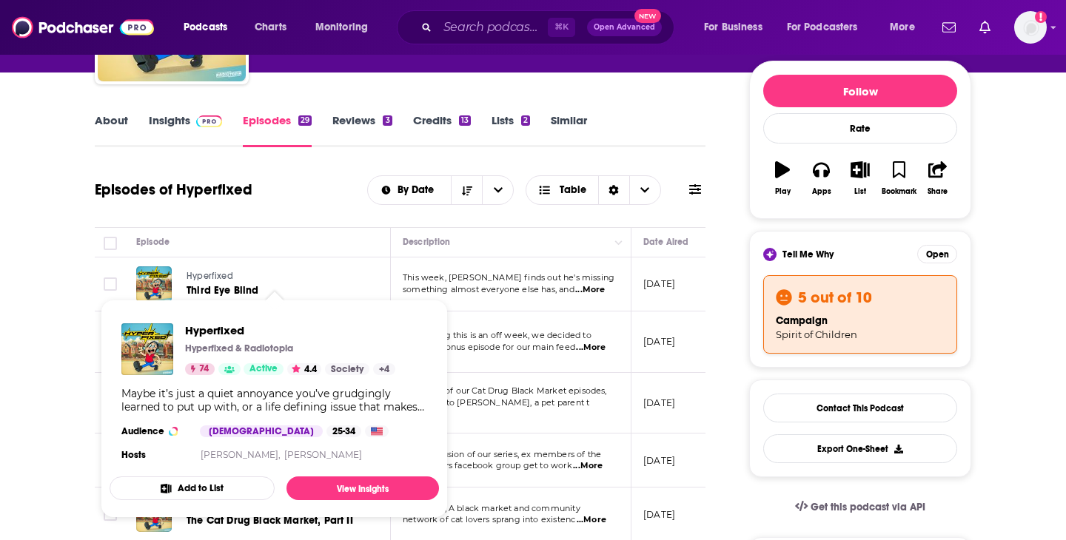
scroll to position [258, 0]
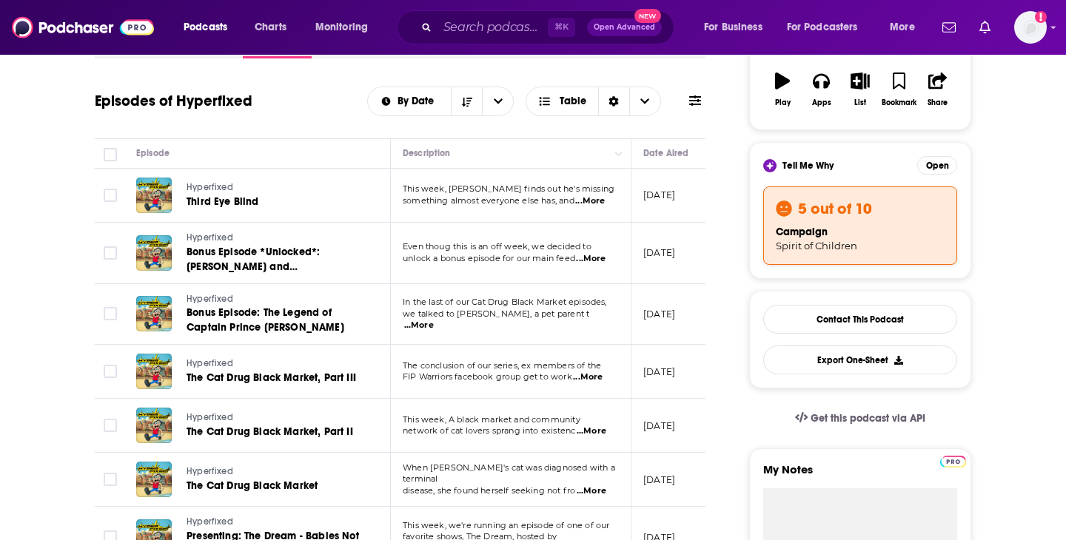
click at [611, 201] on p "something almost everyone else has, and ...More" at bounding box center [510, 201] width 215 height 12
click at [603, 201] on span "...More" at bounding box center [590, 201] width 30 height 12
click at [324, 131] on div "Episodes of Hyperfixed By Date Table" at bounding box center [400, 110] width 611 height 57
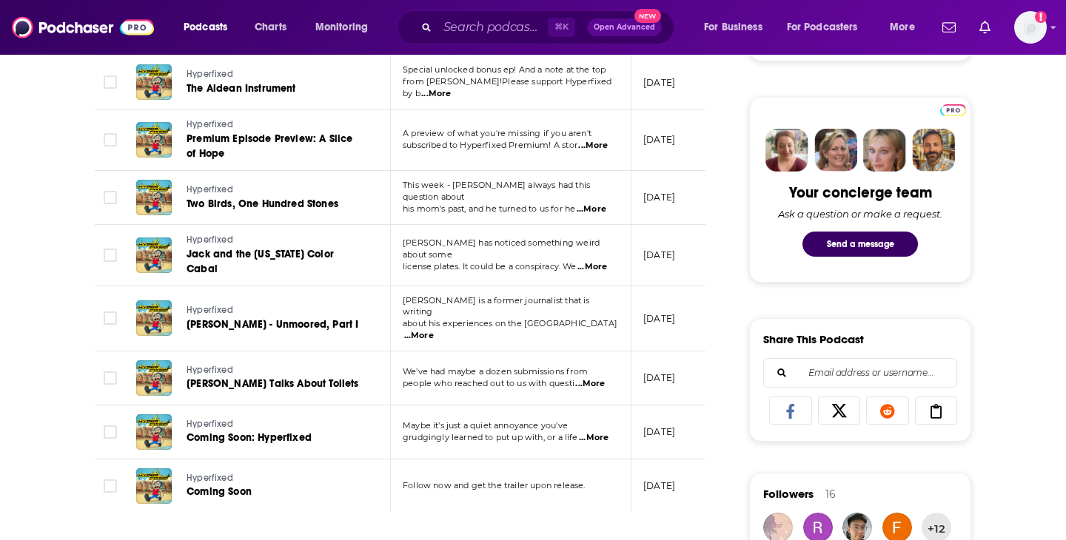
scroll to position [793, 0]
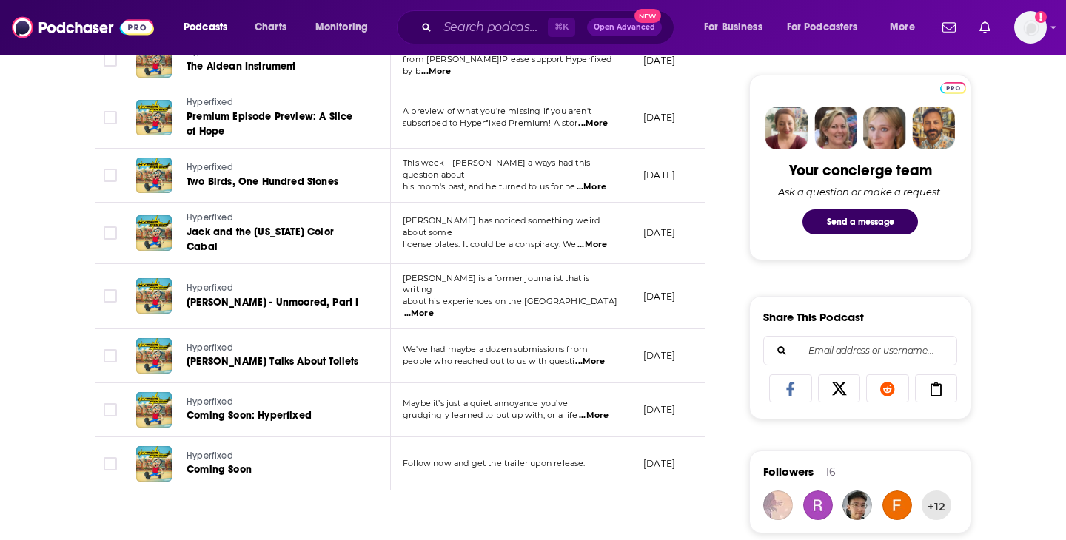
click at [434, 308] on span "...More" at bounding box center [419, 314] width 30 height 12
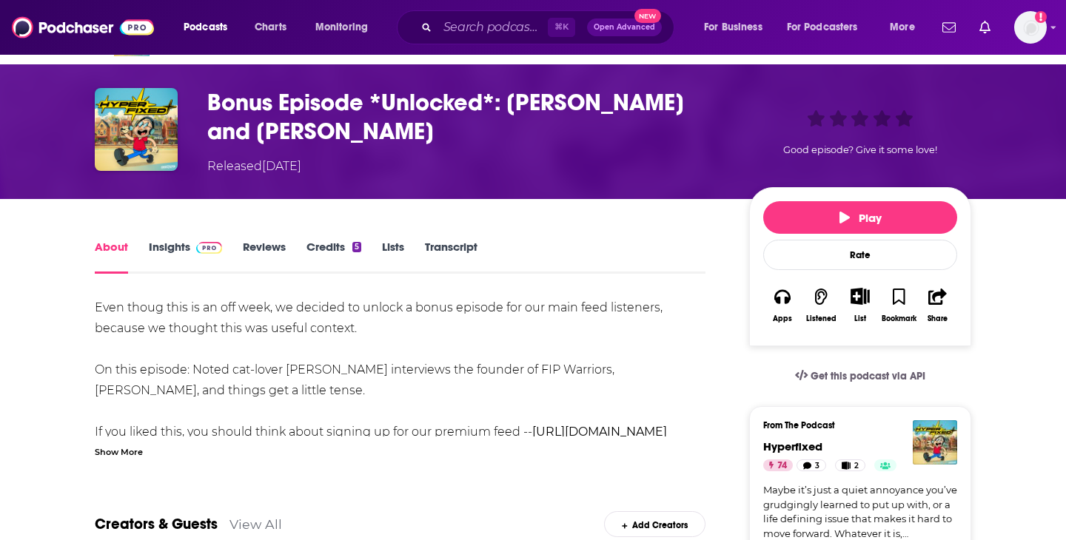
scroll to position [41, 0]
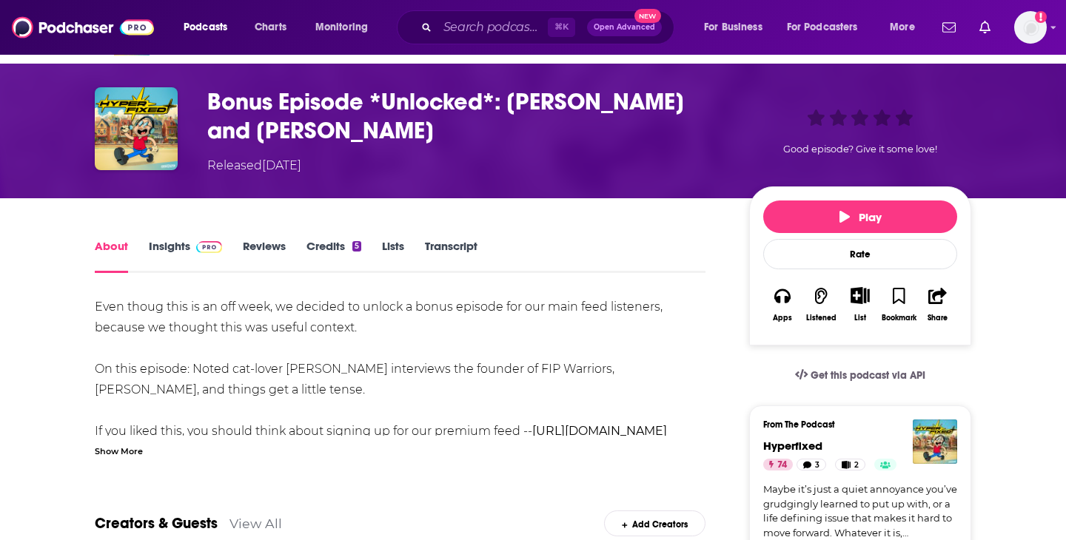
click at [288, 109] on h1 "Bonus Episode *Unlocked*: Catman and Robin" at bounding box center [466, 116] width 518 height 58
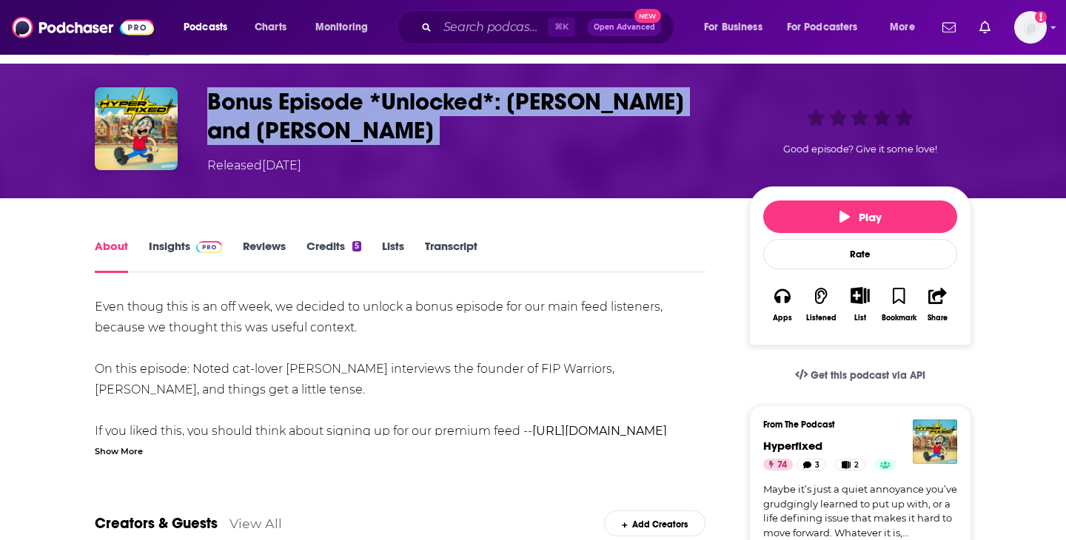
click at [288, 109] on h1 "Bonus Episode *Unlocked*: Catman and Robin" at bounding box center [466, 116] width 518 height 58
copy h1 "Bonus Episode *Unlocked*: Catman and Robin"
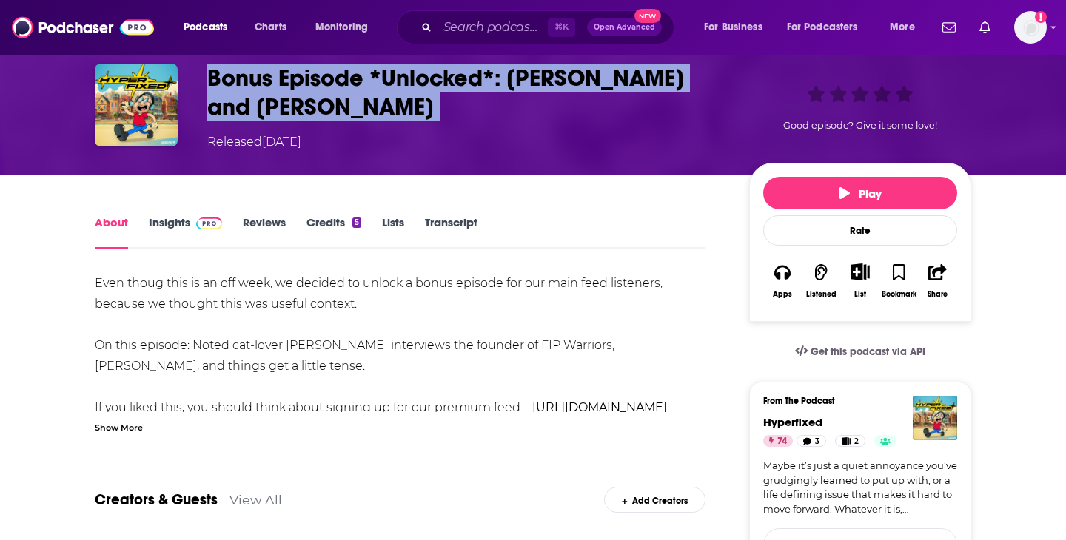
scroll to position [92, 0]
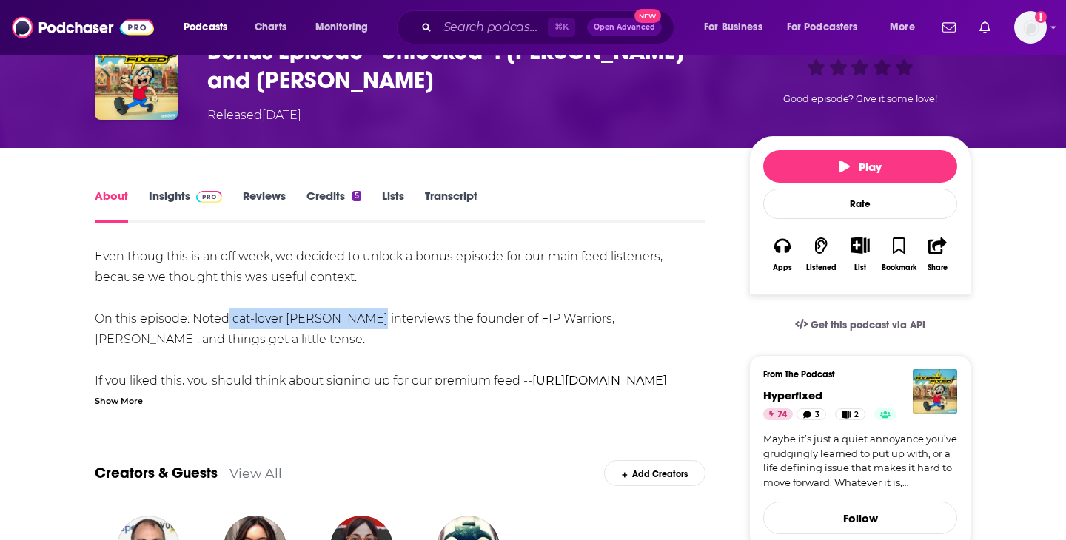
drag, startPoint x: 225, startPoint y: 317, endPoint x: 369, endPoint y: 319, distance: 143.6
click at [369, 319] on div "Even thoug this is an off week, we decided to unlock a bonus episode for our ma…" at bounding box center [400, 370] width 611 height 249
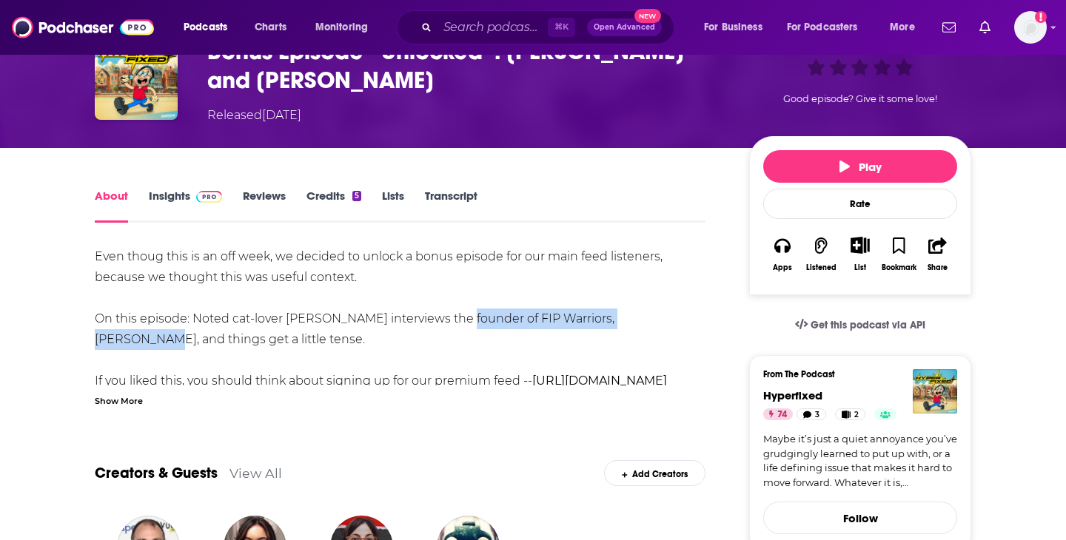
drag, startPoint x: 456, startPoint y: 318, endPoint x: 664, endPoint y: 324, distance: 208.1
click at [664, 324] on div "Even thoug this is an off week, we decided to unlock a bonus episode for our ma…" at bounding box center [400, 370] width 611 height 249
copy div "founder of FIP Warriors, Robin Kintz"
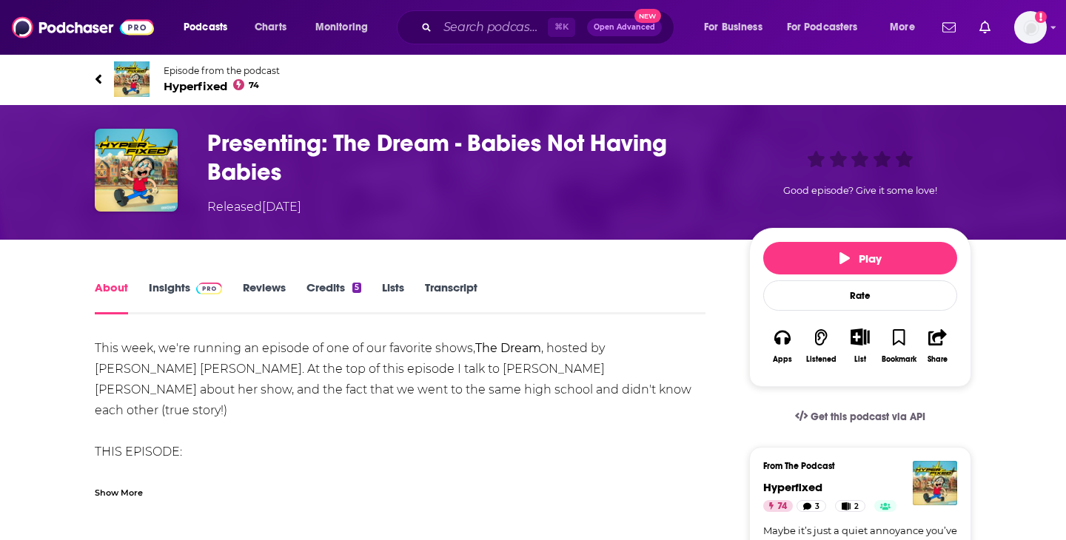
click at [461, 155] on h1 "Presenting: The Dream - Babies Not Having Babies" at bounding box center [466, 158] width 518 height 58
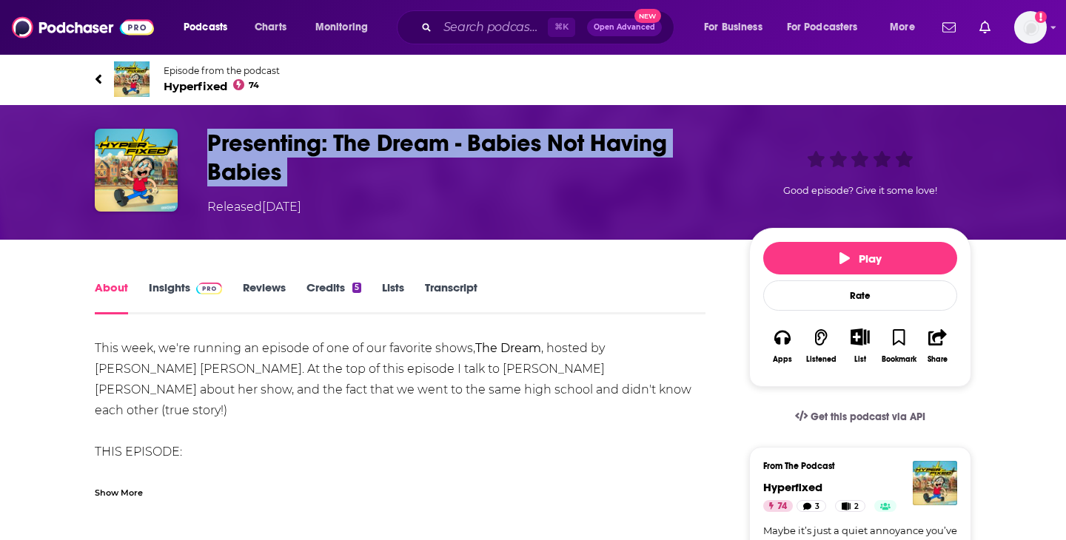
click at [461, 155] on h1 "Presenting: The Dream - Babies Not Having Babies" at bounding box center [466, 158] width 518 height 58
copy h1 "Presenting: The Dream - Babies Not Having Babies"
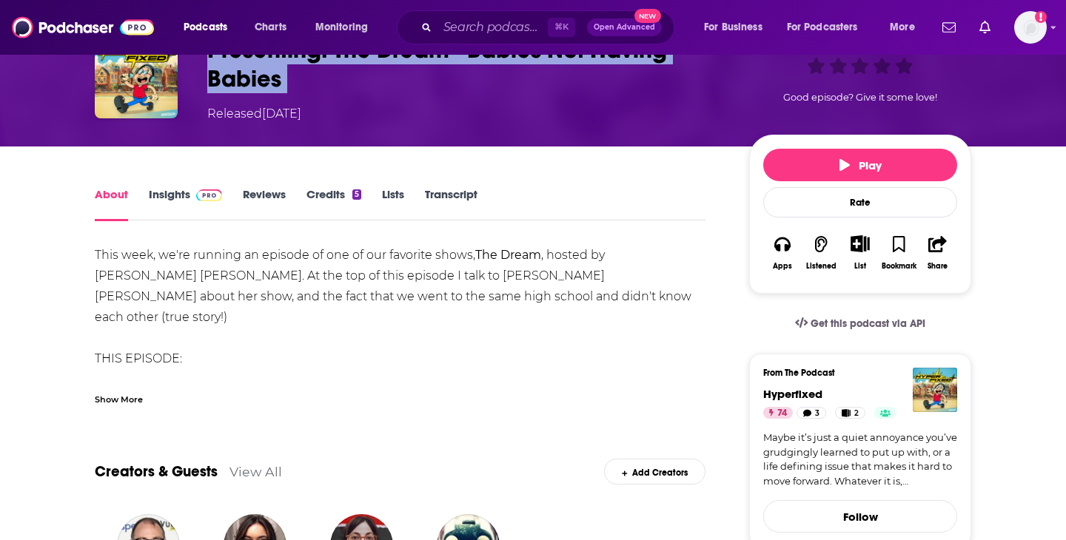
scroll to position [93, 0]
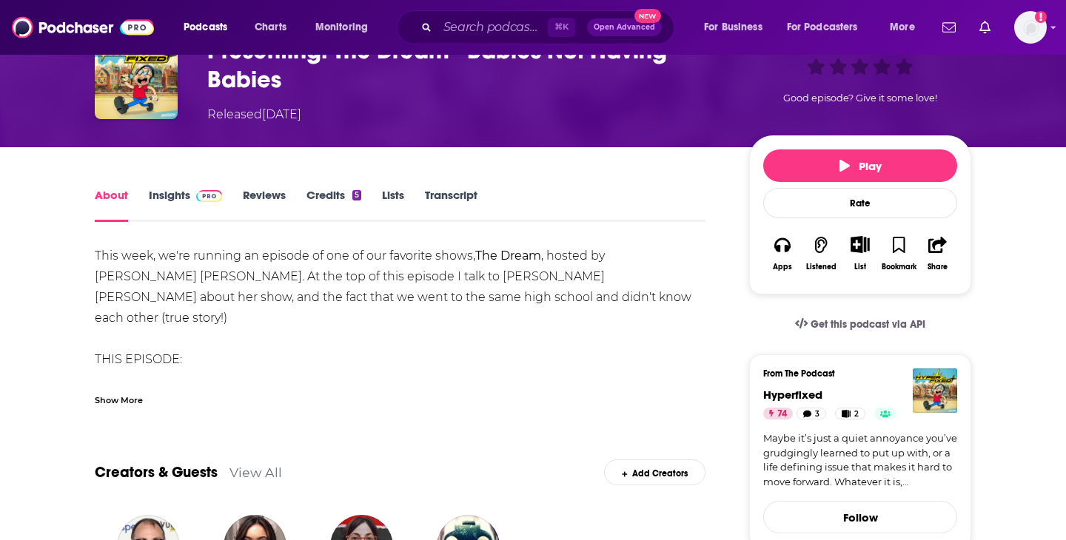
click at [118, 400] on div "Show More" at bounding box center [119, 399] width 48 height 14
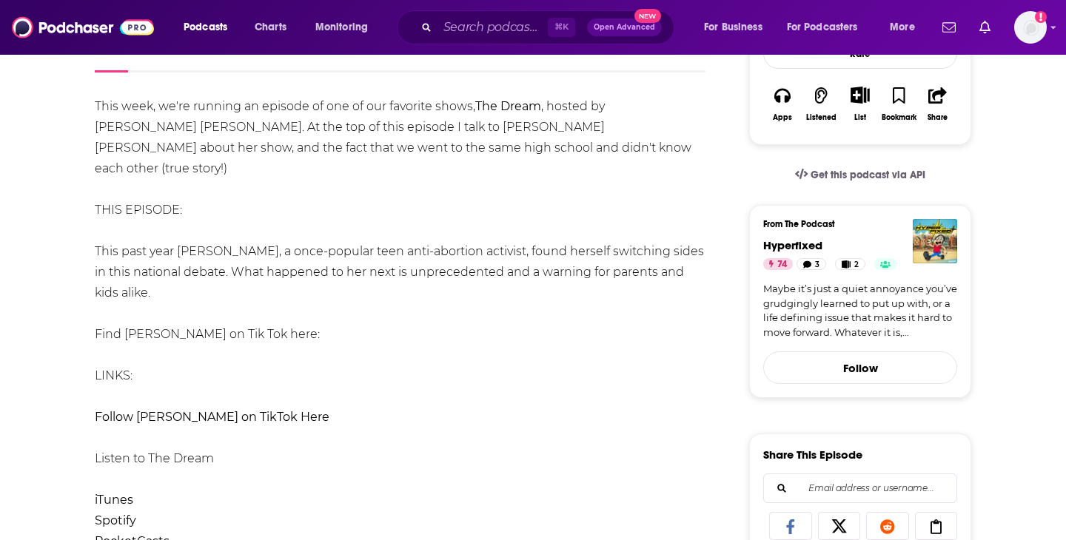
scroll to position [224, 0]
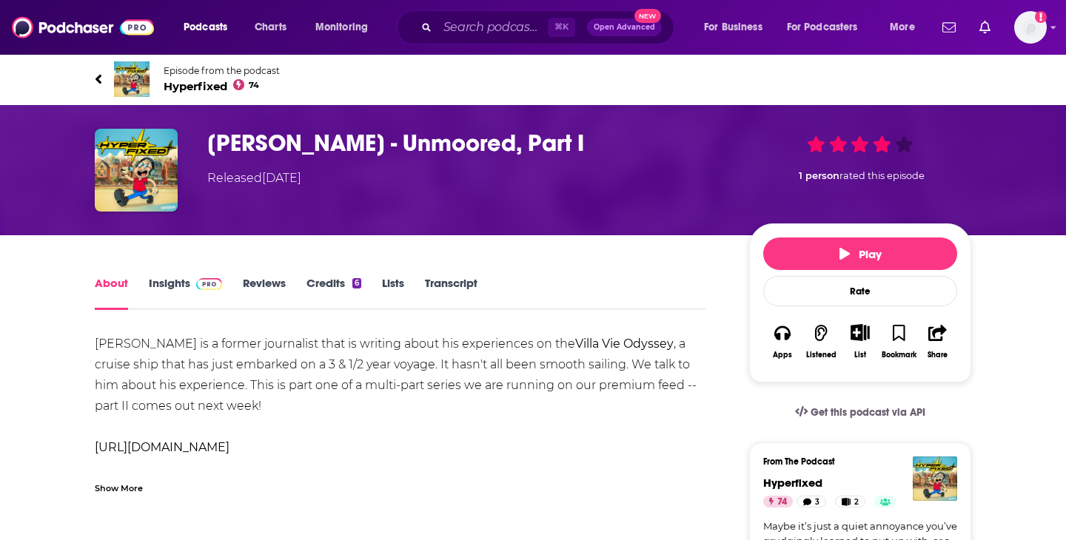
click at [403, 144] on h1 "[PERSON_NAME] - Unmoored, Part I" at bounding box center [466, 143] width 518 height 29
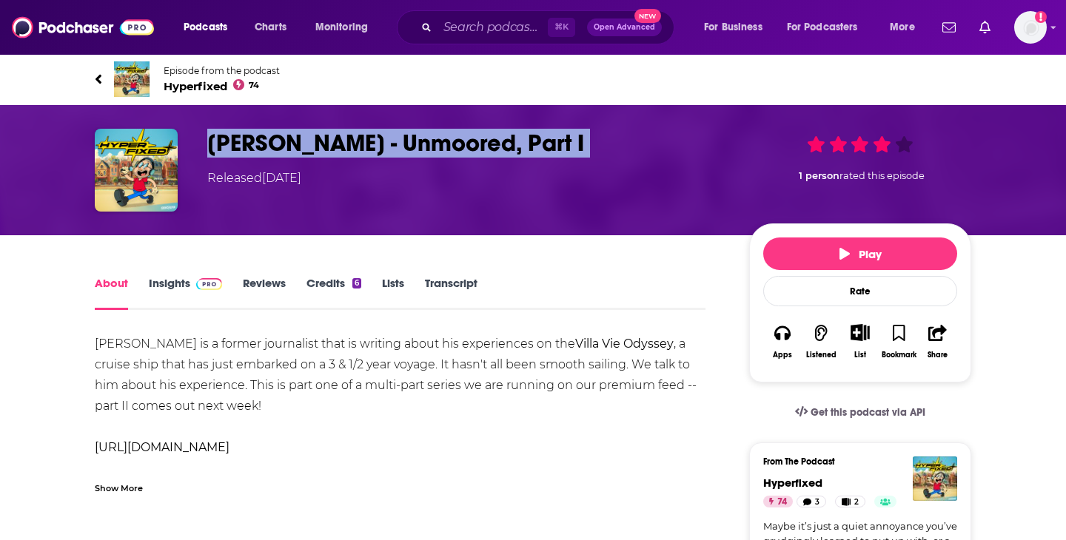
click at [403, 144] on h1 "[PERSON_NAME] - Unmoored, Part I" at bounding box center [466, 143] width 518 height 29
copy h1 "[PERSON_NAME] - Unmoored, Part I"
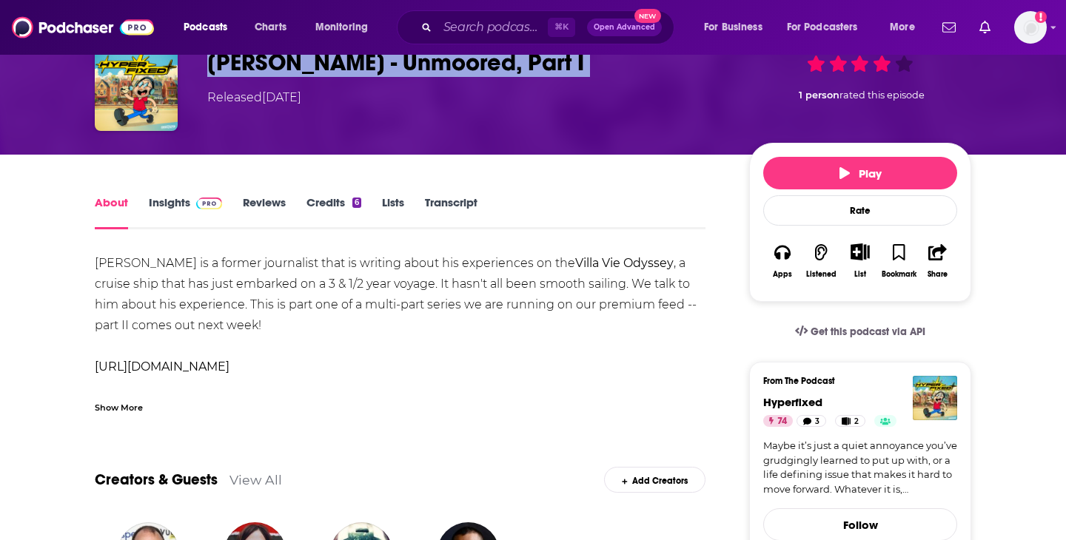
scroll to position [91, 0]
